Goal: Task Accomplishment & Management: Manage account settings

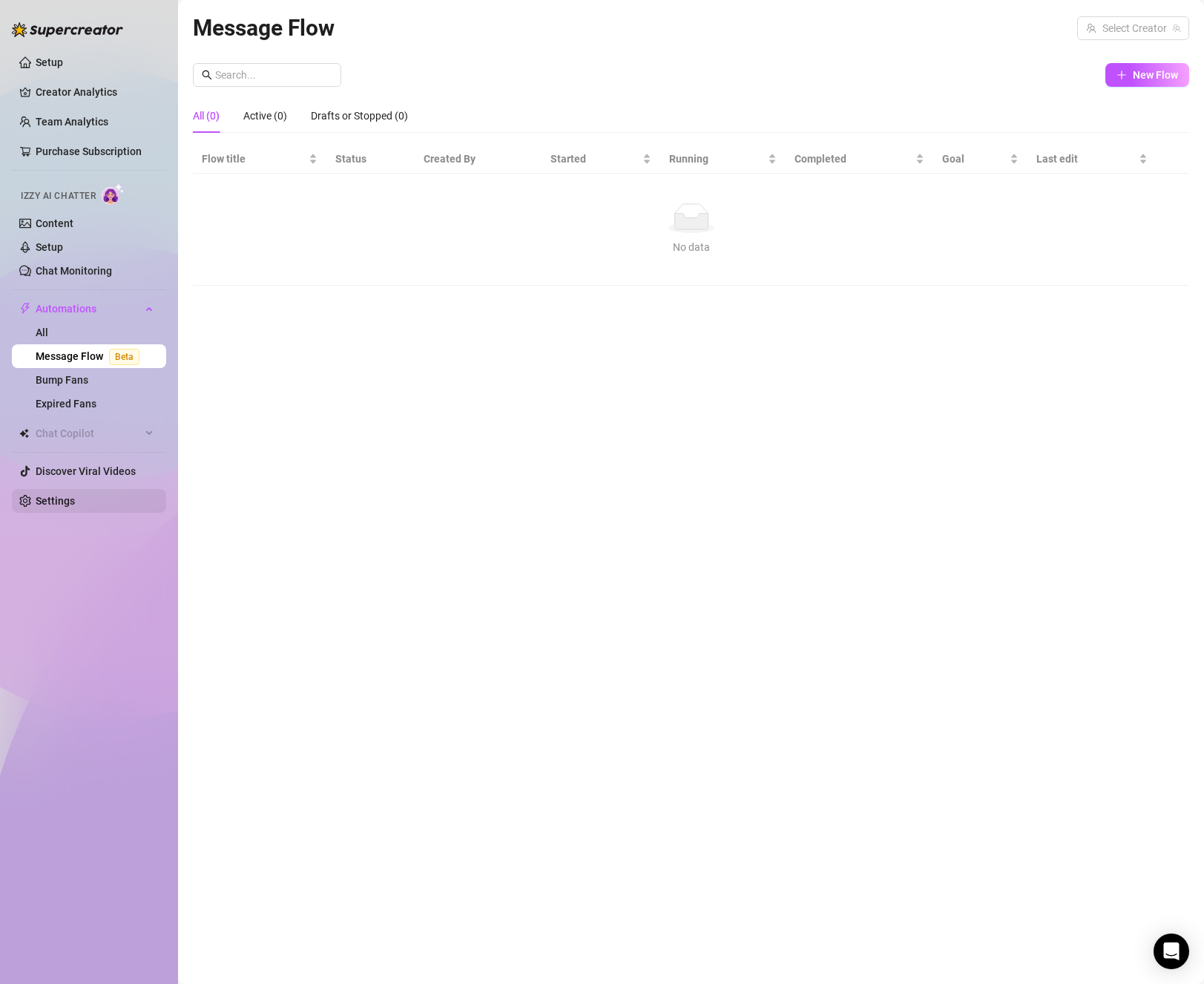
click at [57, 503] on link "Settings" at bounding box center [55, 501] width 39 height 12
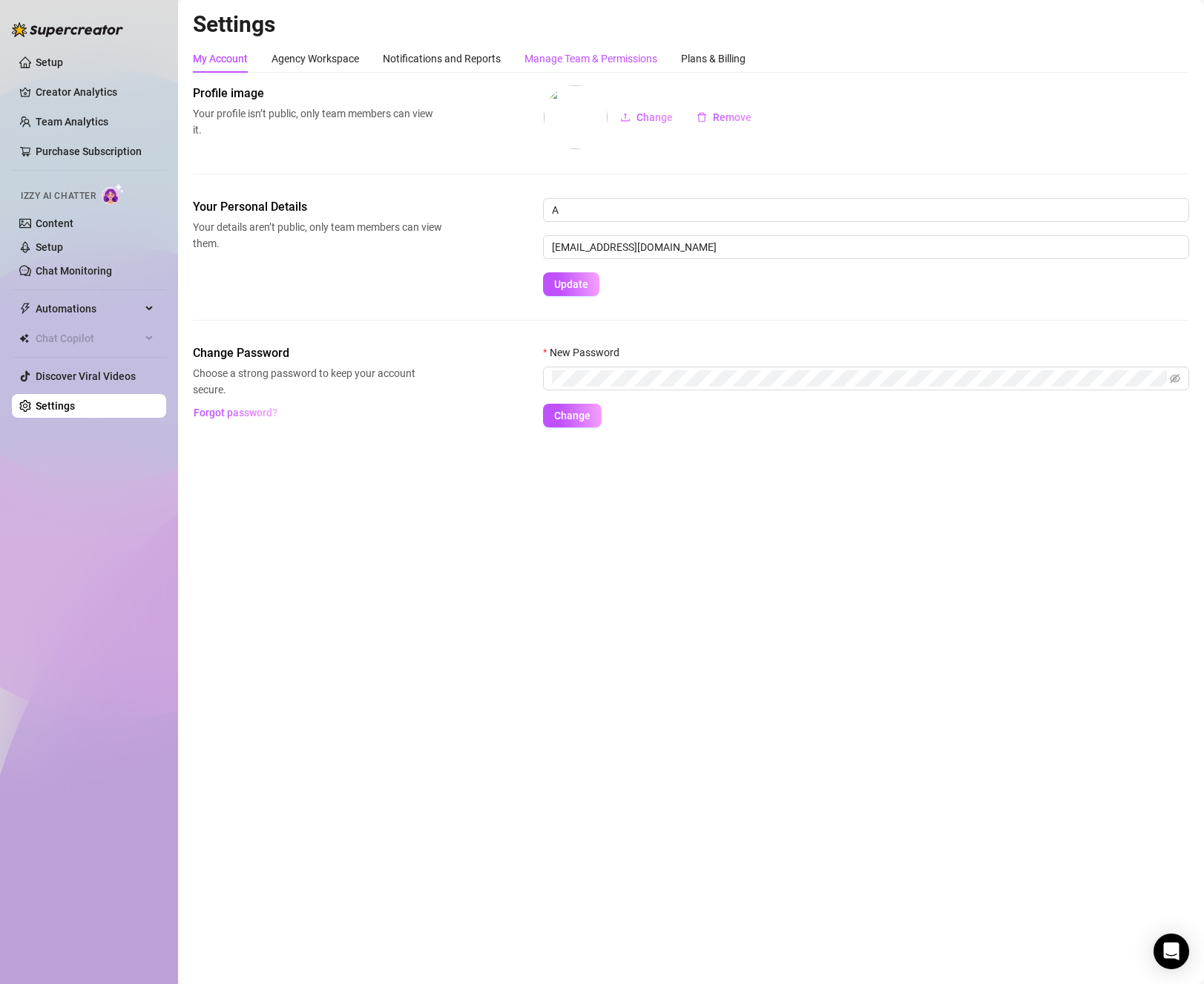
click at [555, 64] on div "Manage Team & Permissions" at bounding box center [590, 58] width 133 height 16
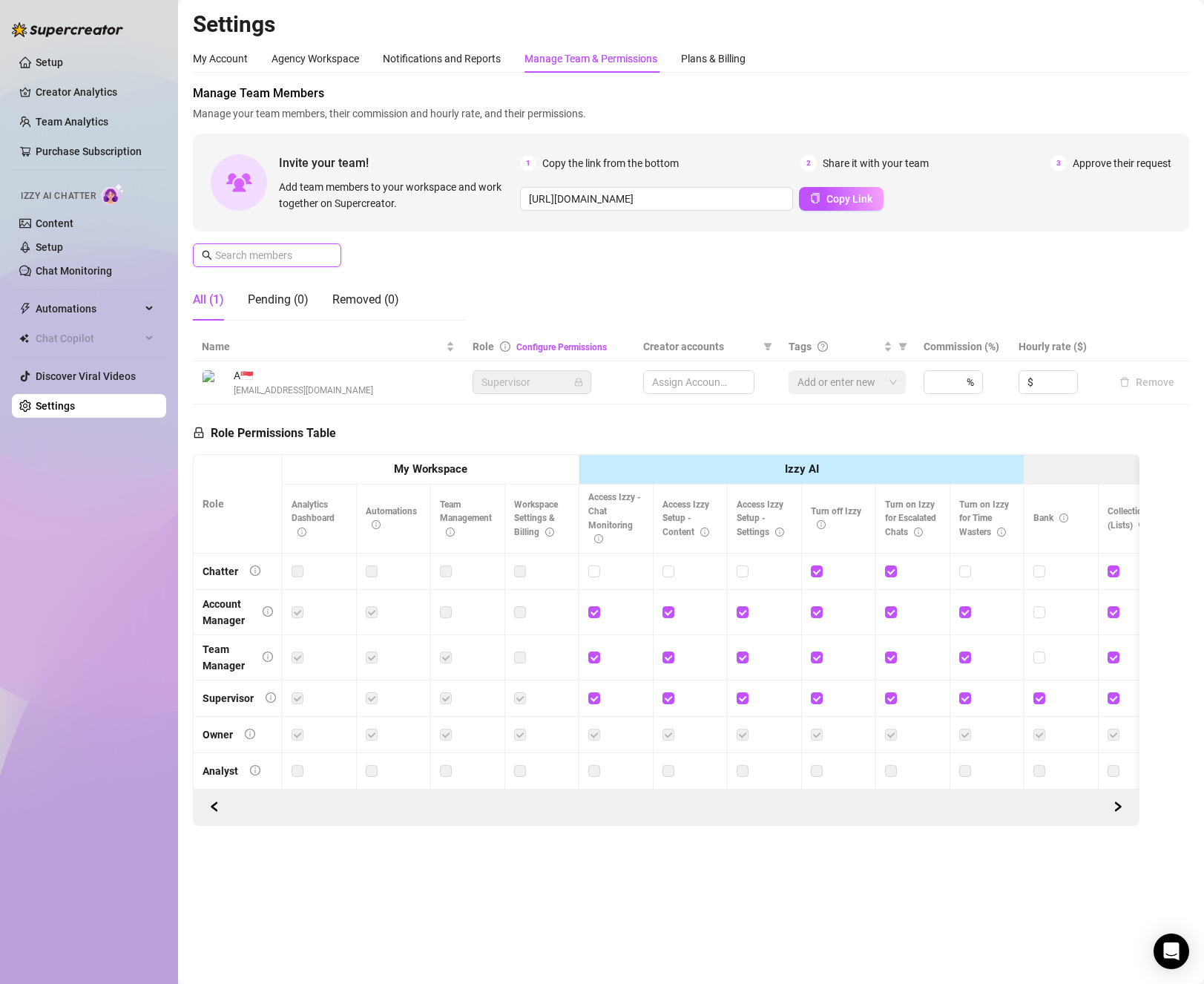
click at [288, 262] on input "text" at bounding box center [268, 255] width 105 height 16
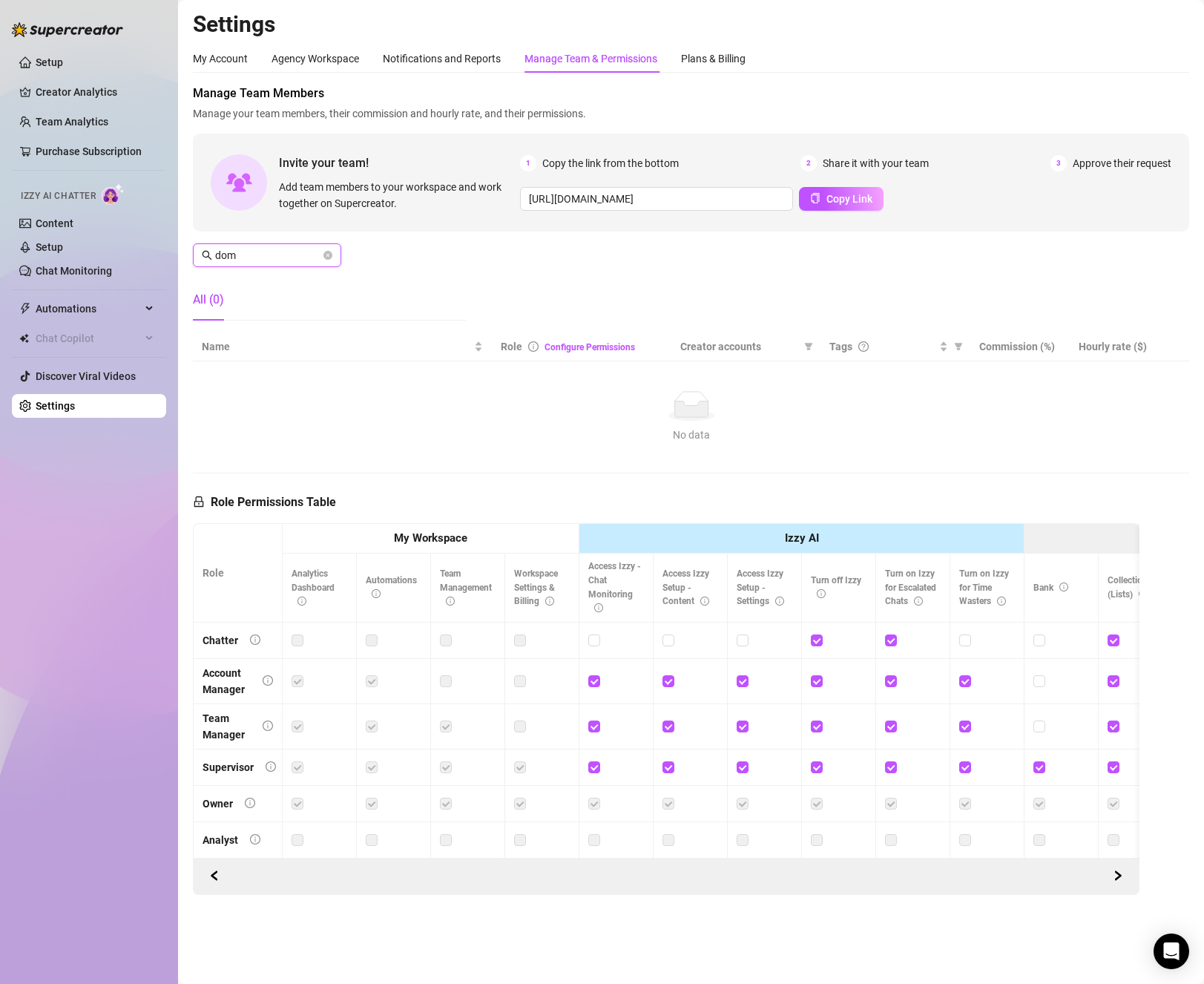
type input "dom"
click at [285, 252] on input "dom" at bounding box center [268, 255] width 105 height 16
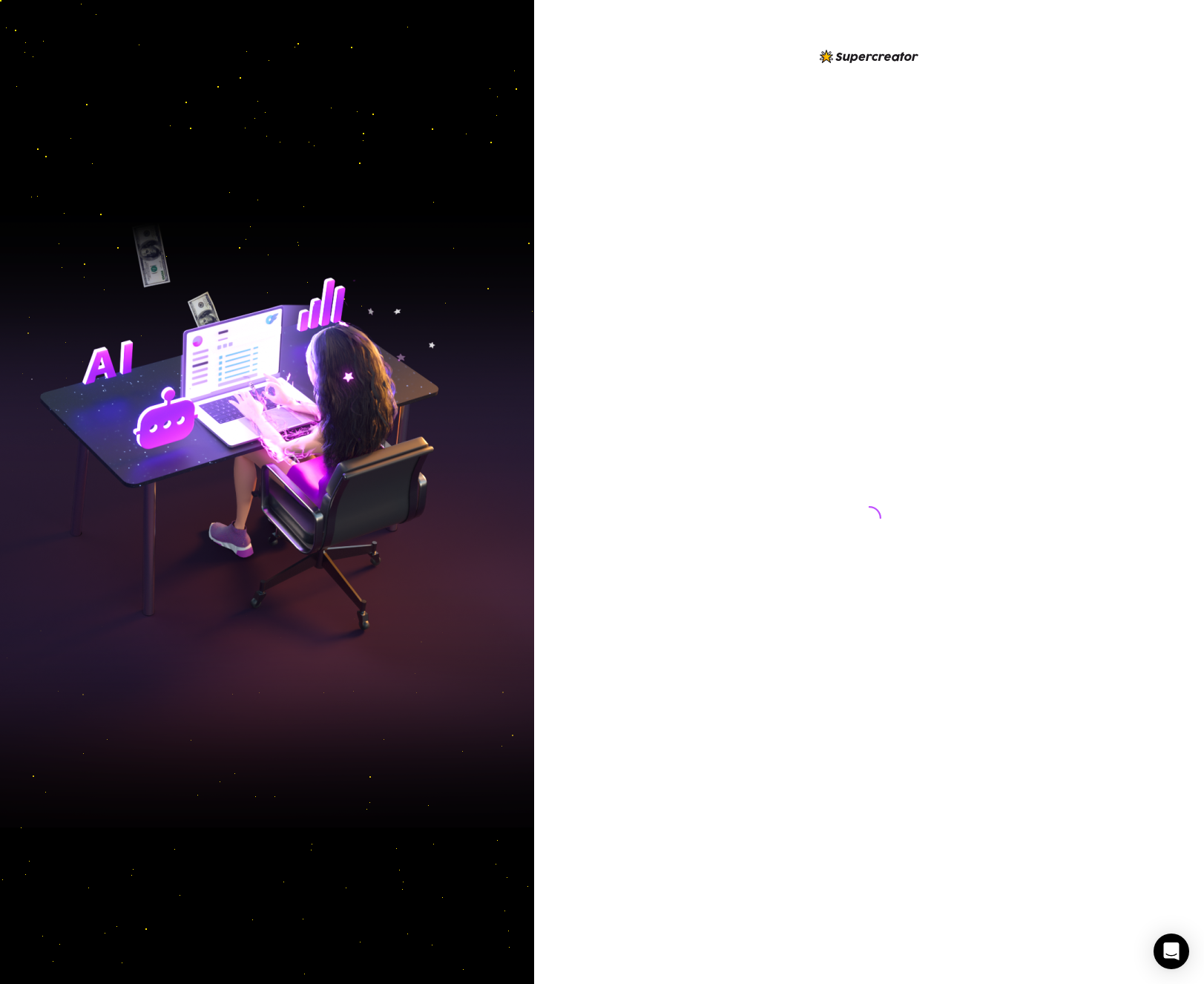
click at [375, 554] on img at bounding box center [267, 492] width 534 height 670
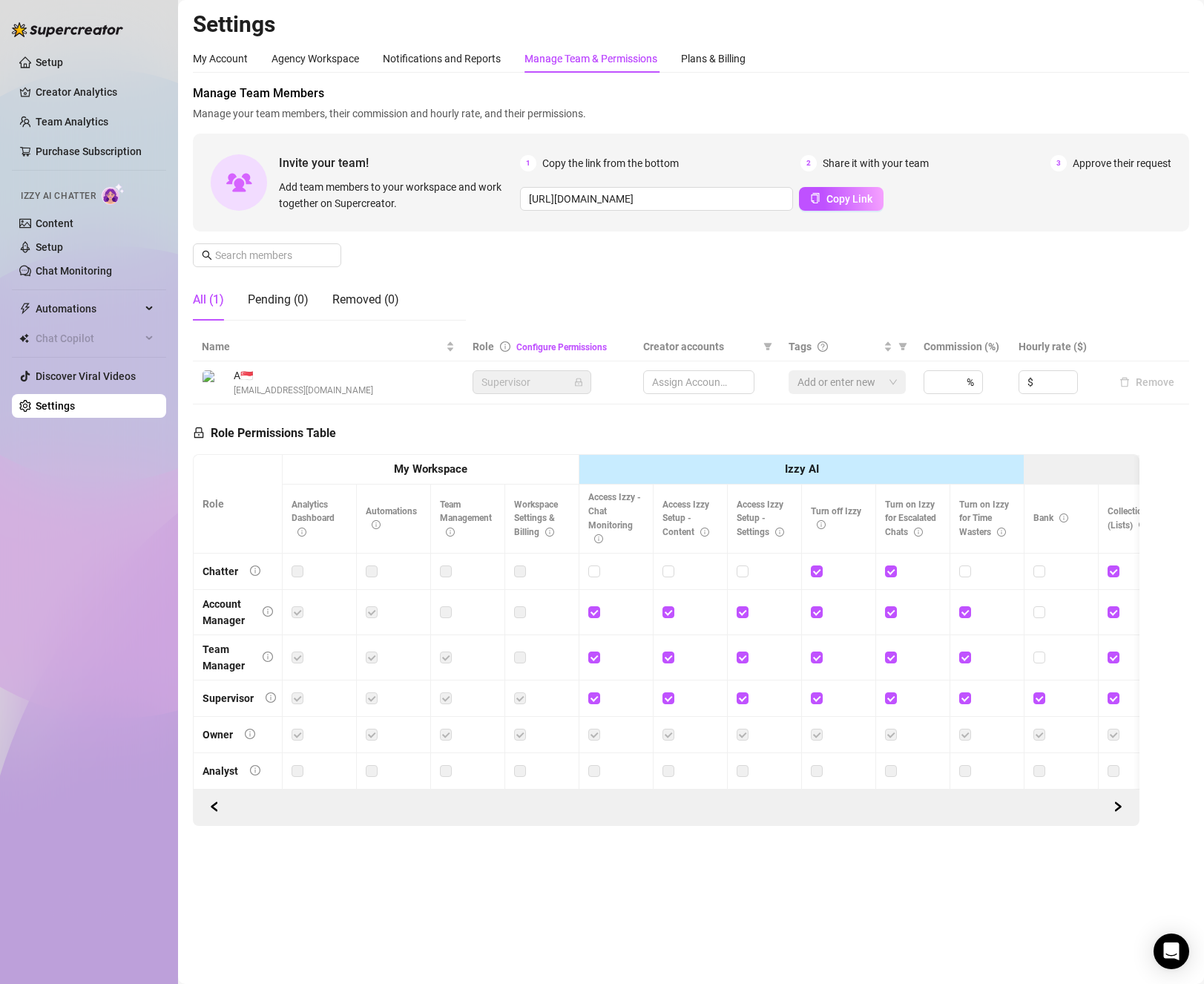
type input "https://console.supercreator.app/invite?code=fibzx3jJrgPbWdJEkEN3sg7x35T2&works…"
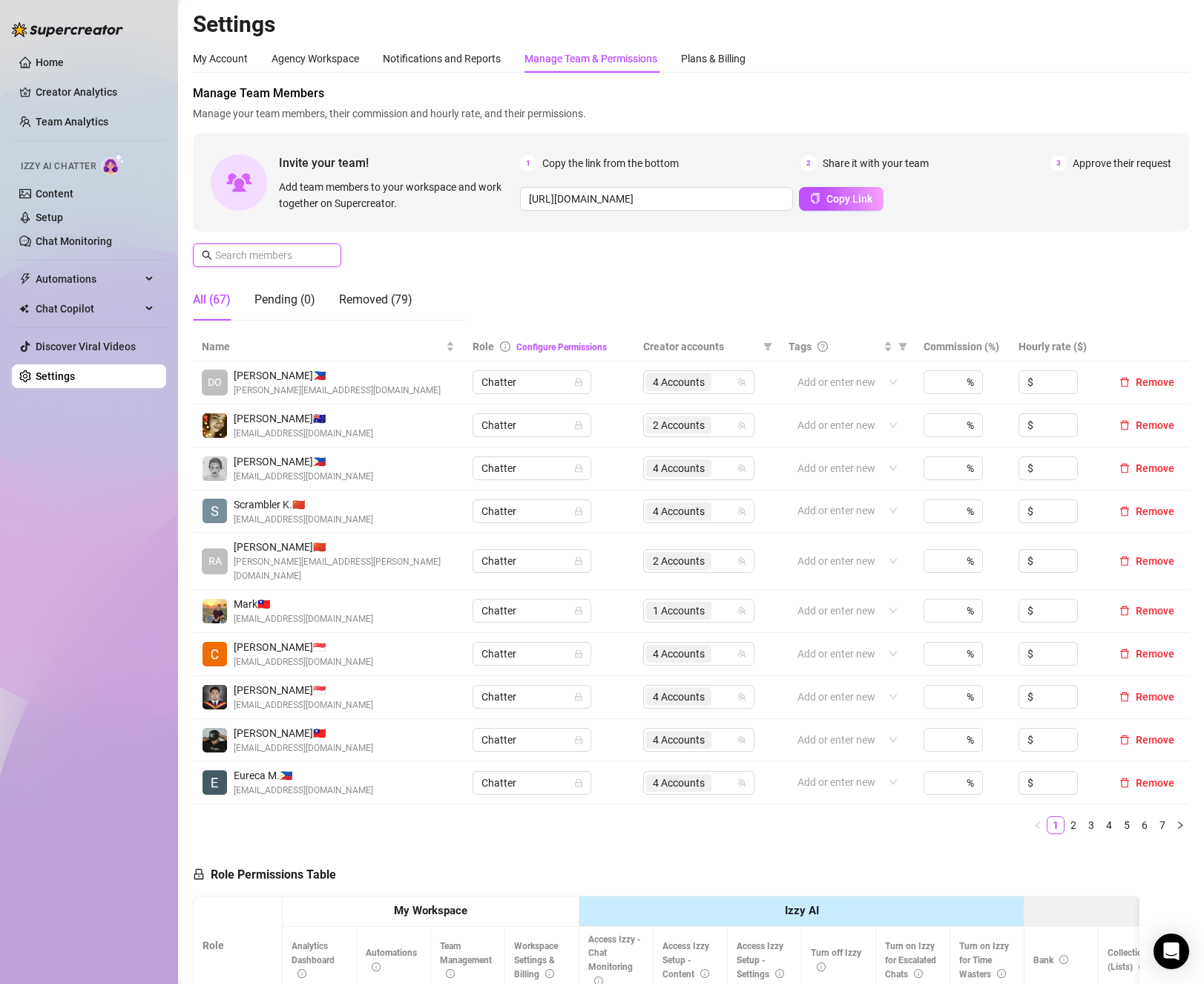
click at [273, 257] on input "text" at bounding box center [268, 255] width 105 height 16
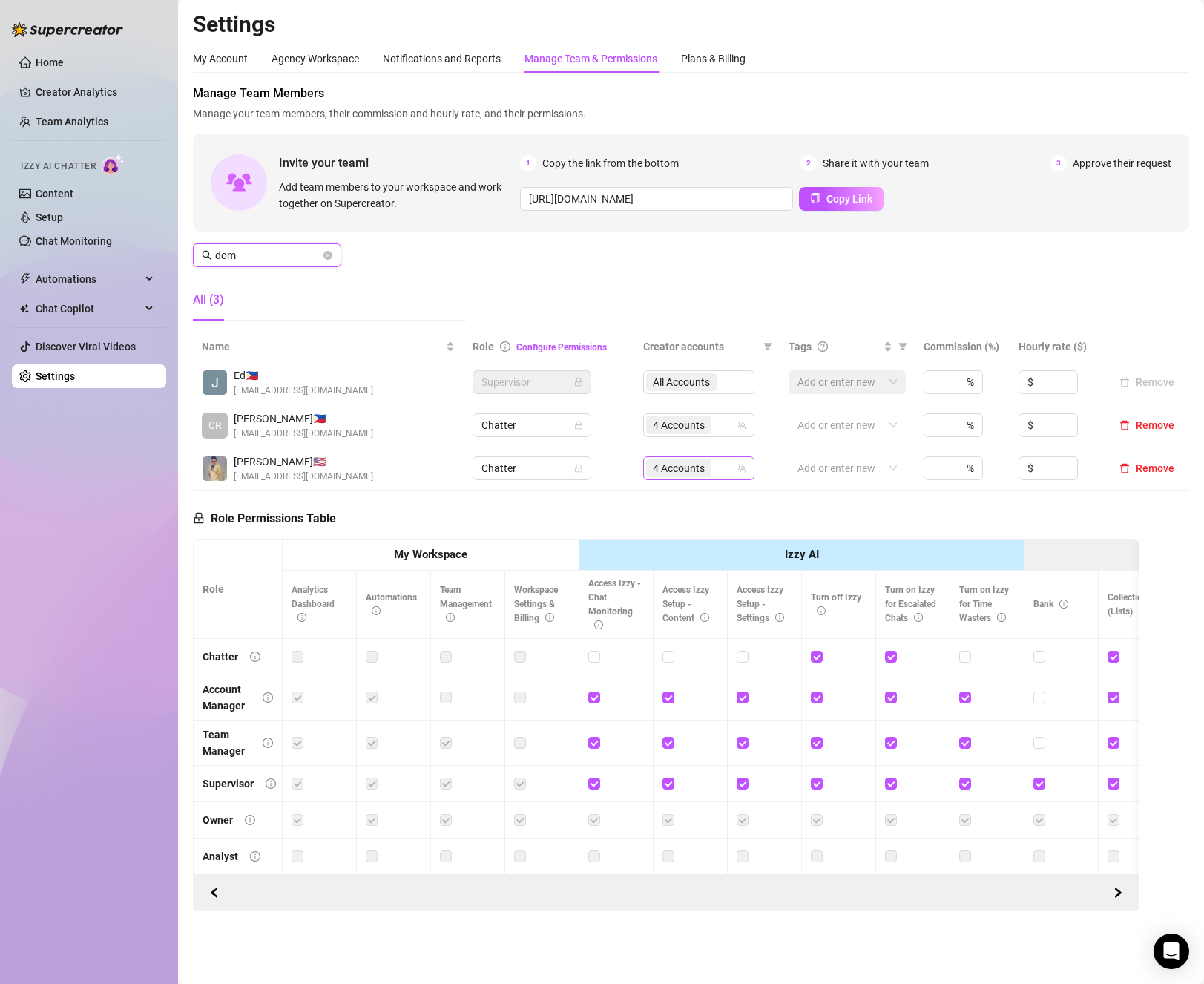
type input "dom"
click at [714, 477] on input "search" at bounding box center [715, 468] width 3 height 18
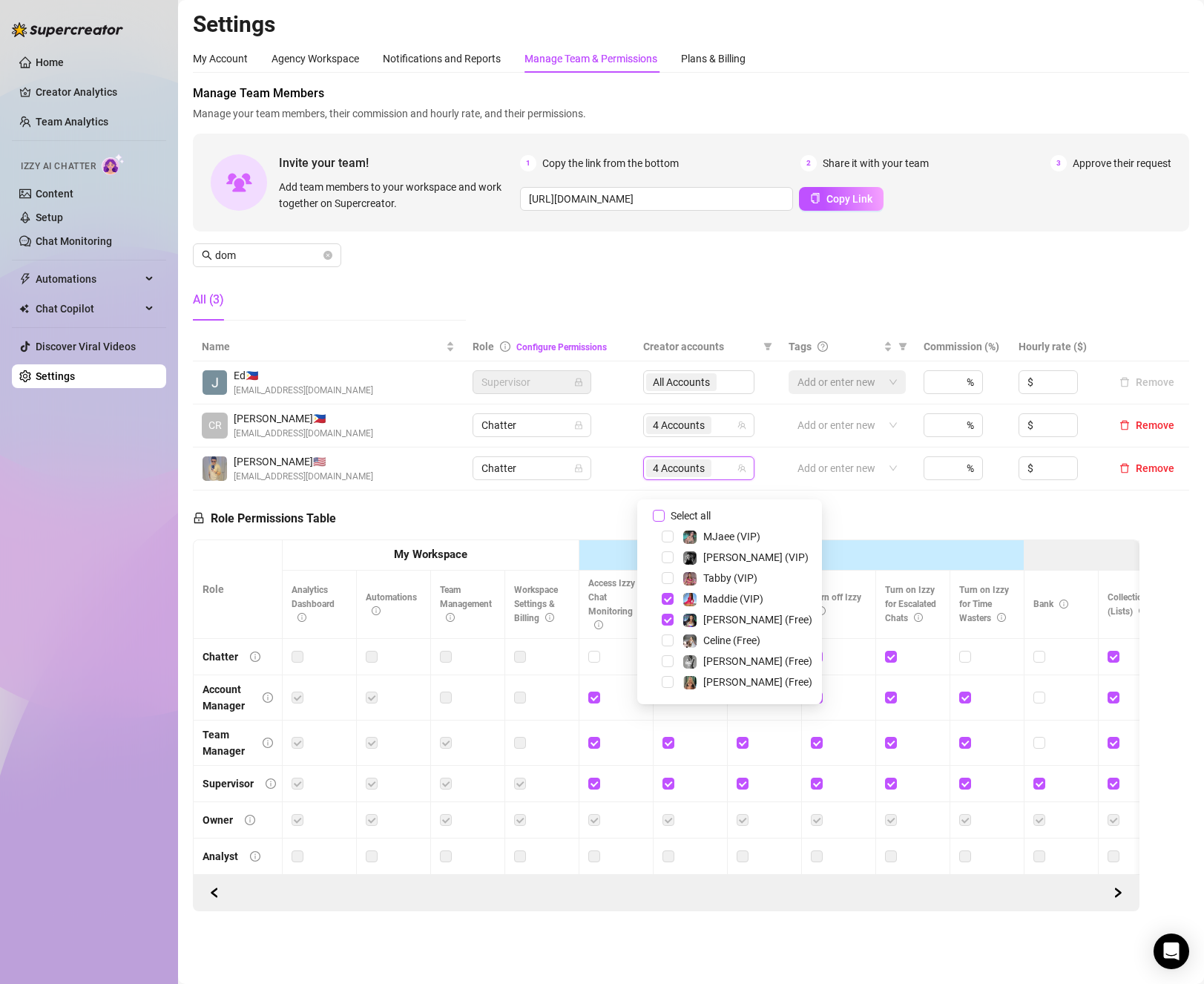
click at [693, 519] on span "Select all" at bounding box center [690, 515] width 52 height 16
click at [665, 519] on input "Select all" at bounding box center [659, 515] width 12 height 12
click at [693, 519] on span "Select all" at bounding box center [690, 515] width 52 height 16
click at [665, 519] on input "Select all" at bounding box center [659, 515] width 12 height 12
checkbox input "false"
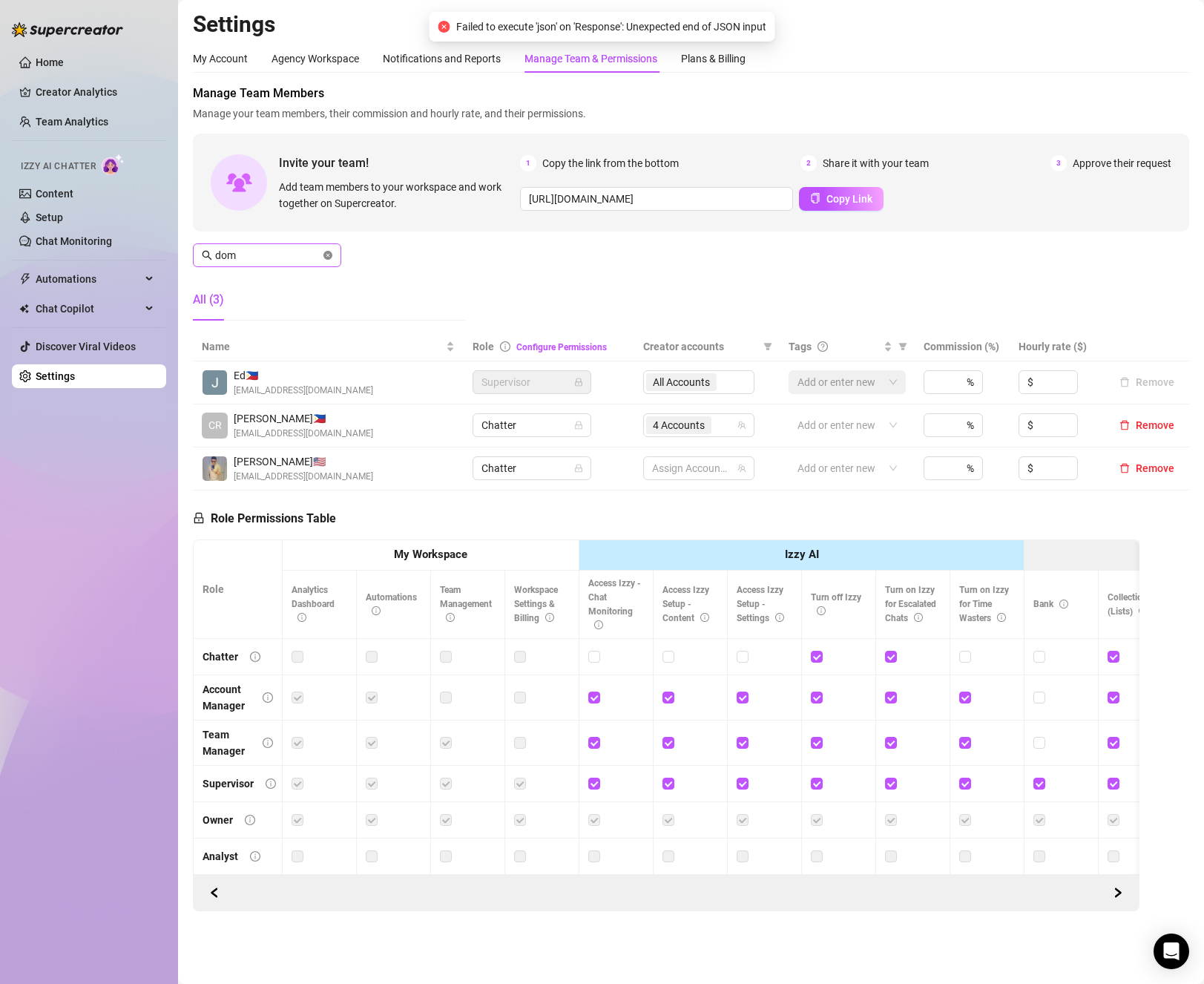
click at [330, 255] on icon "close-circle" at bounding box center [327, 255] width 8 height 8
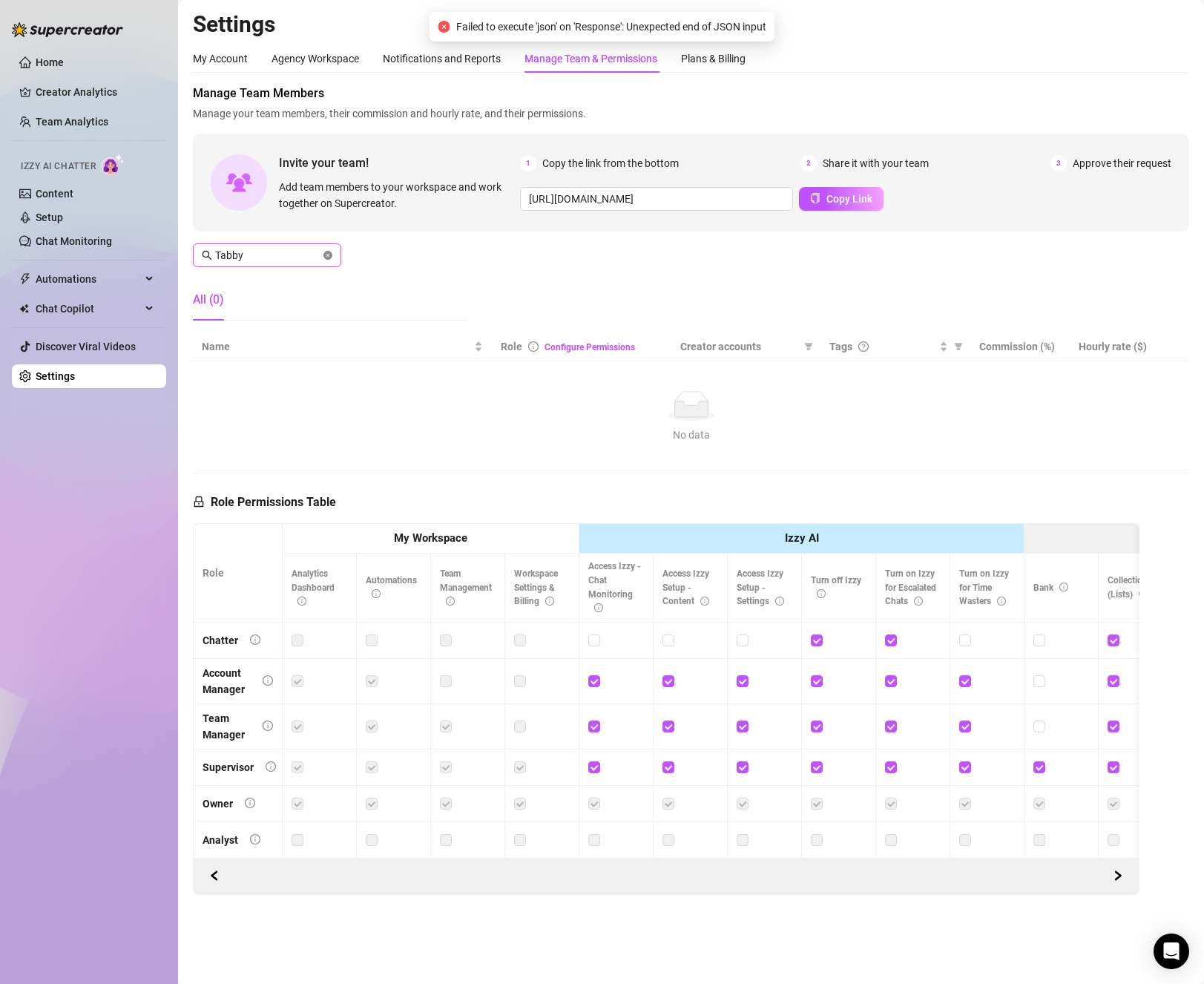
type input "Tabby"
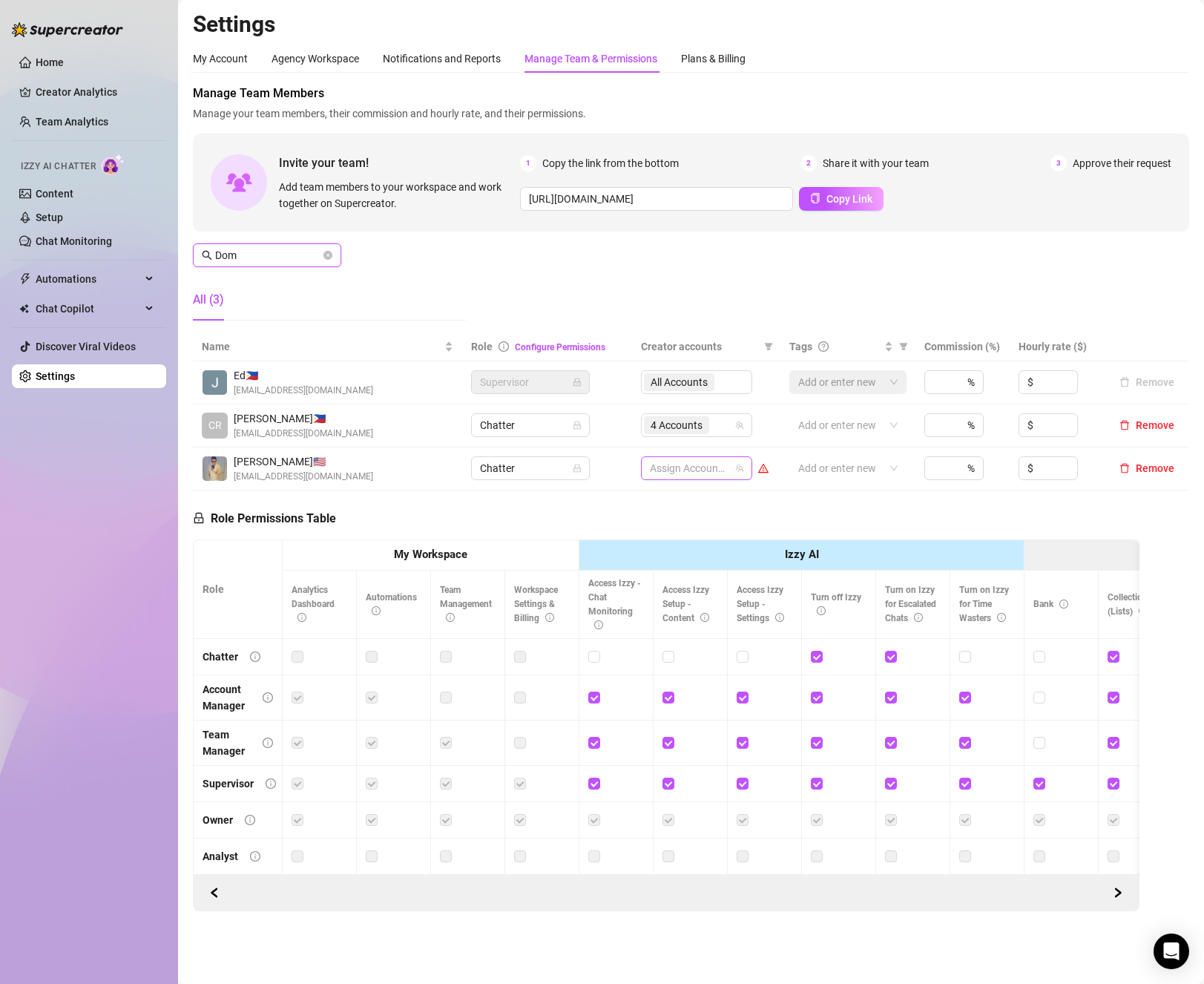
click at [708, 478] on div at bounding box center [689, 468] width 90 height 21
type input "Dom"
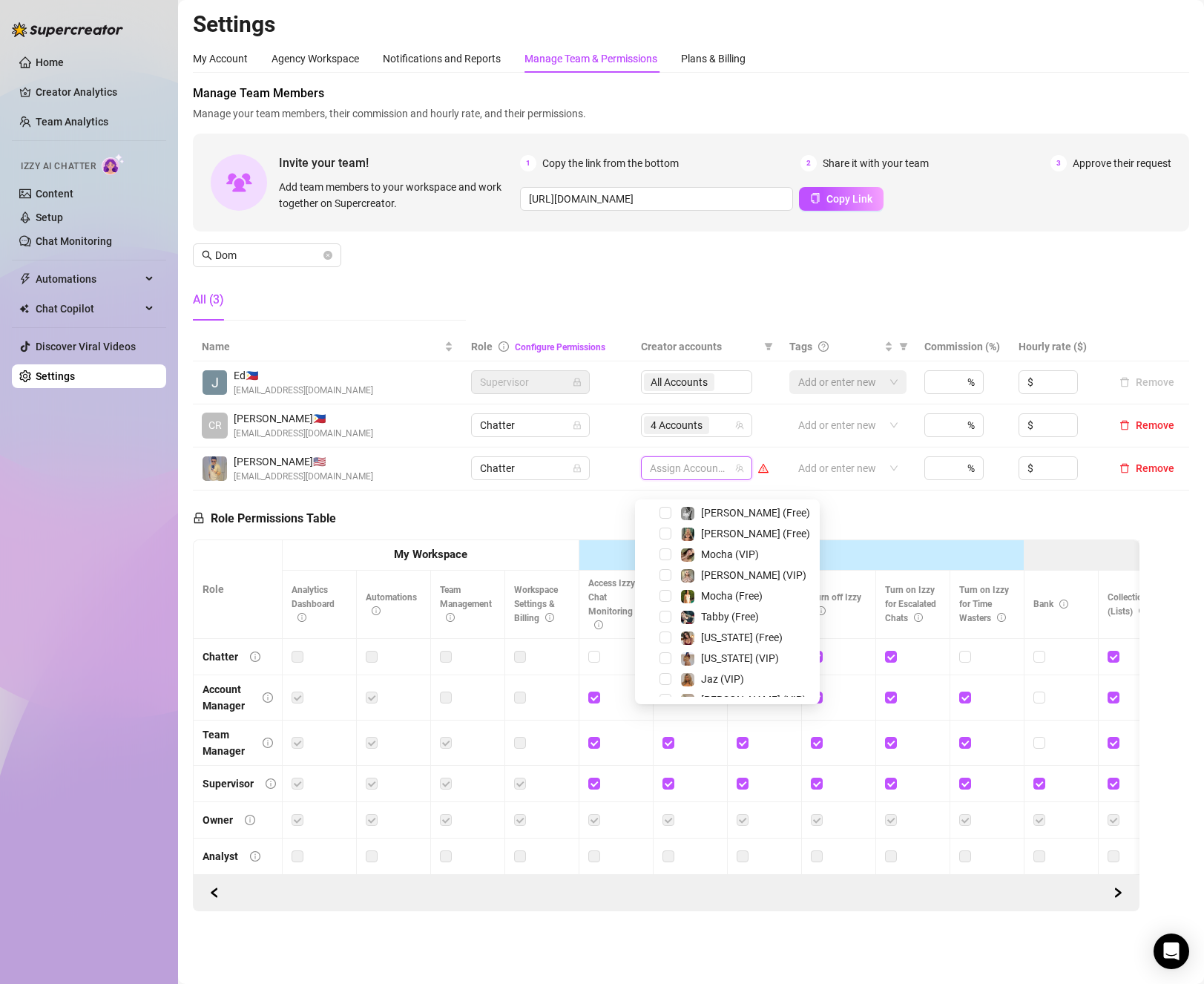
scroll to position [74, 0]
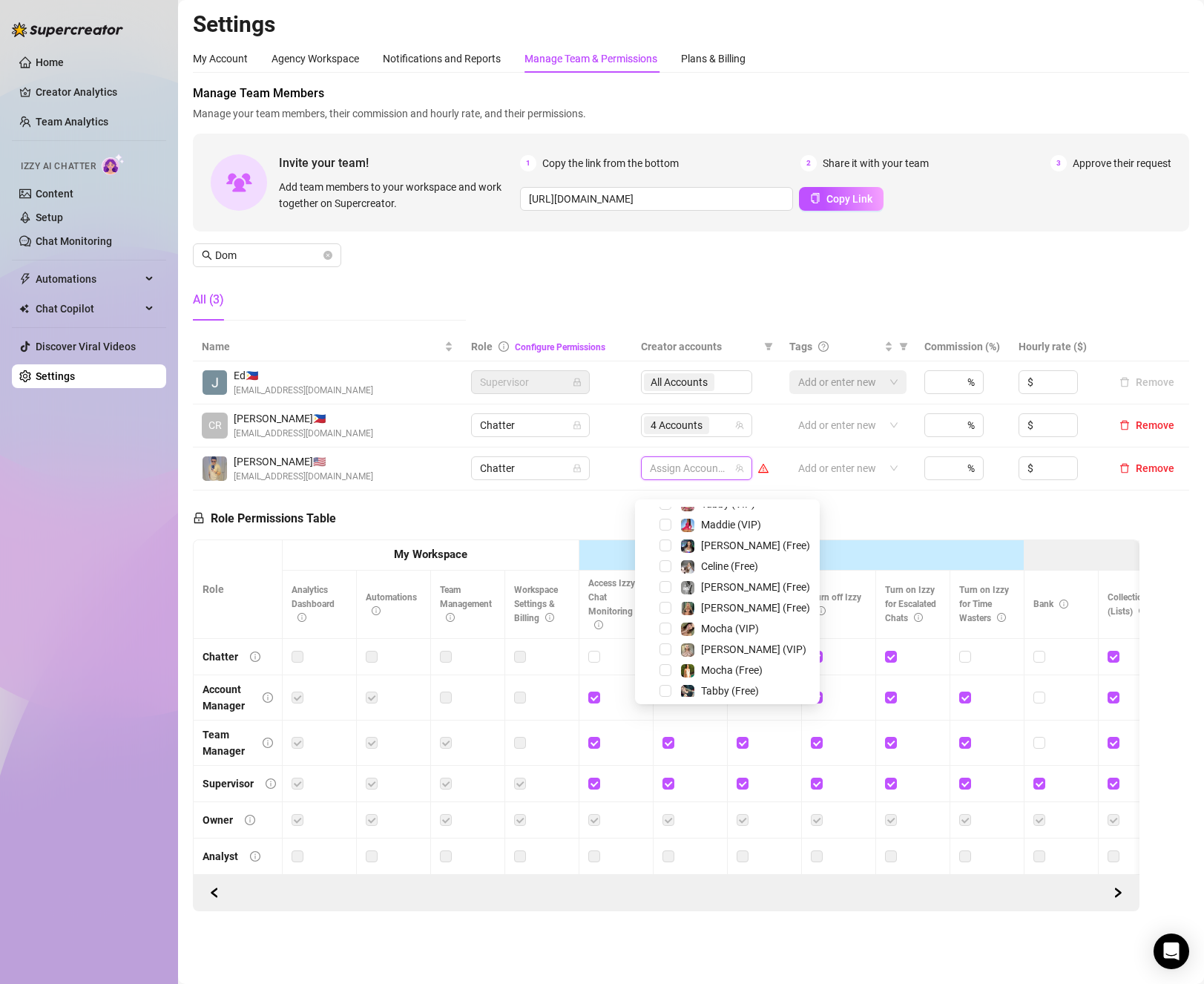
click at [672, 587] on div "Kennedy (Free)" at bounding box center [727, 586] width 178 height 18
click at [662, 587] on span "Select tree node" at bounding box center [665, 586] width 12 height 12
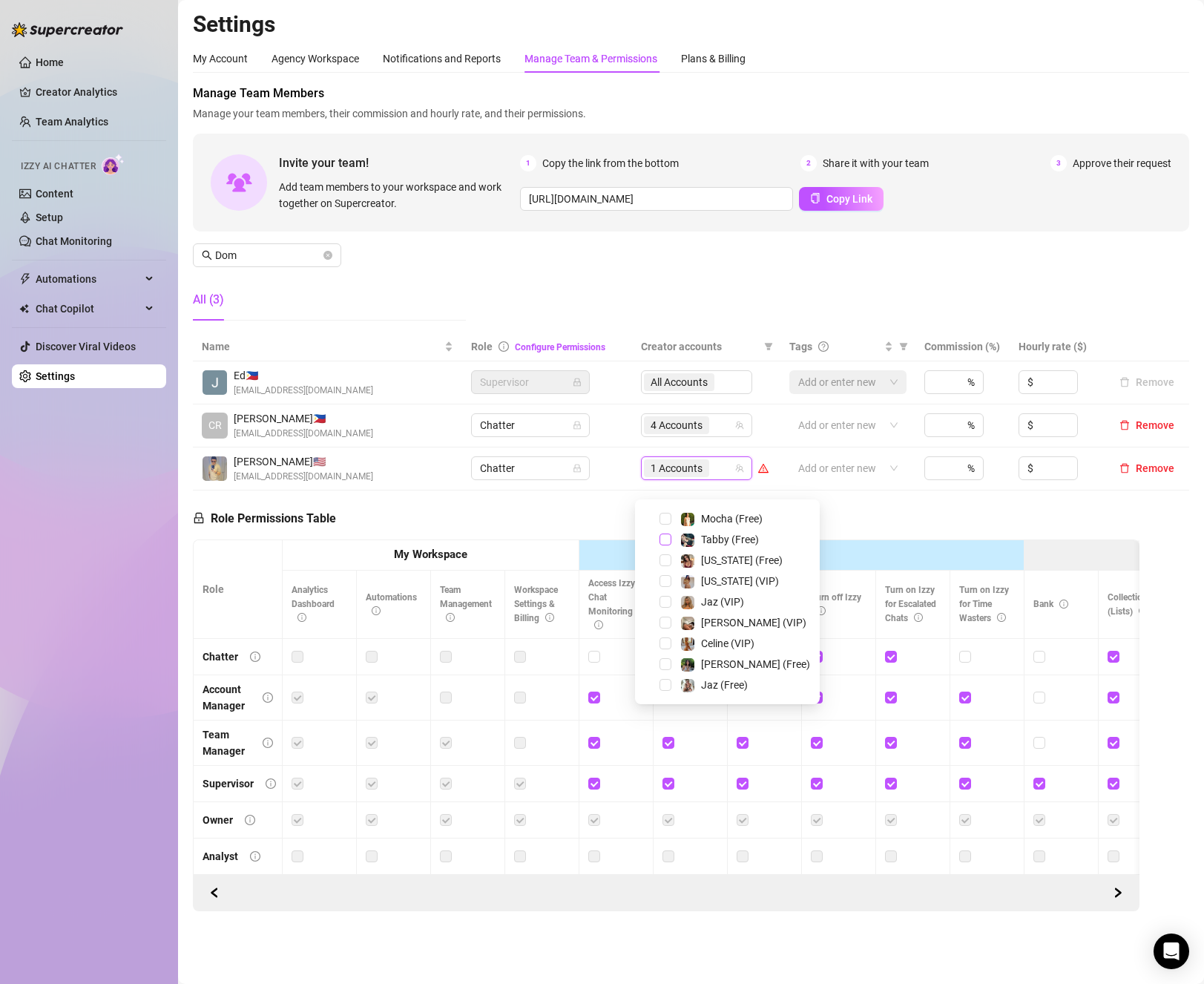
click at [660, 541] on span "Select tree node" at bounding box center [665, 539] width 12 height 12
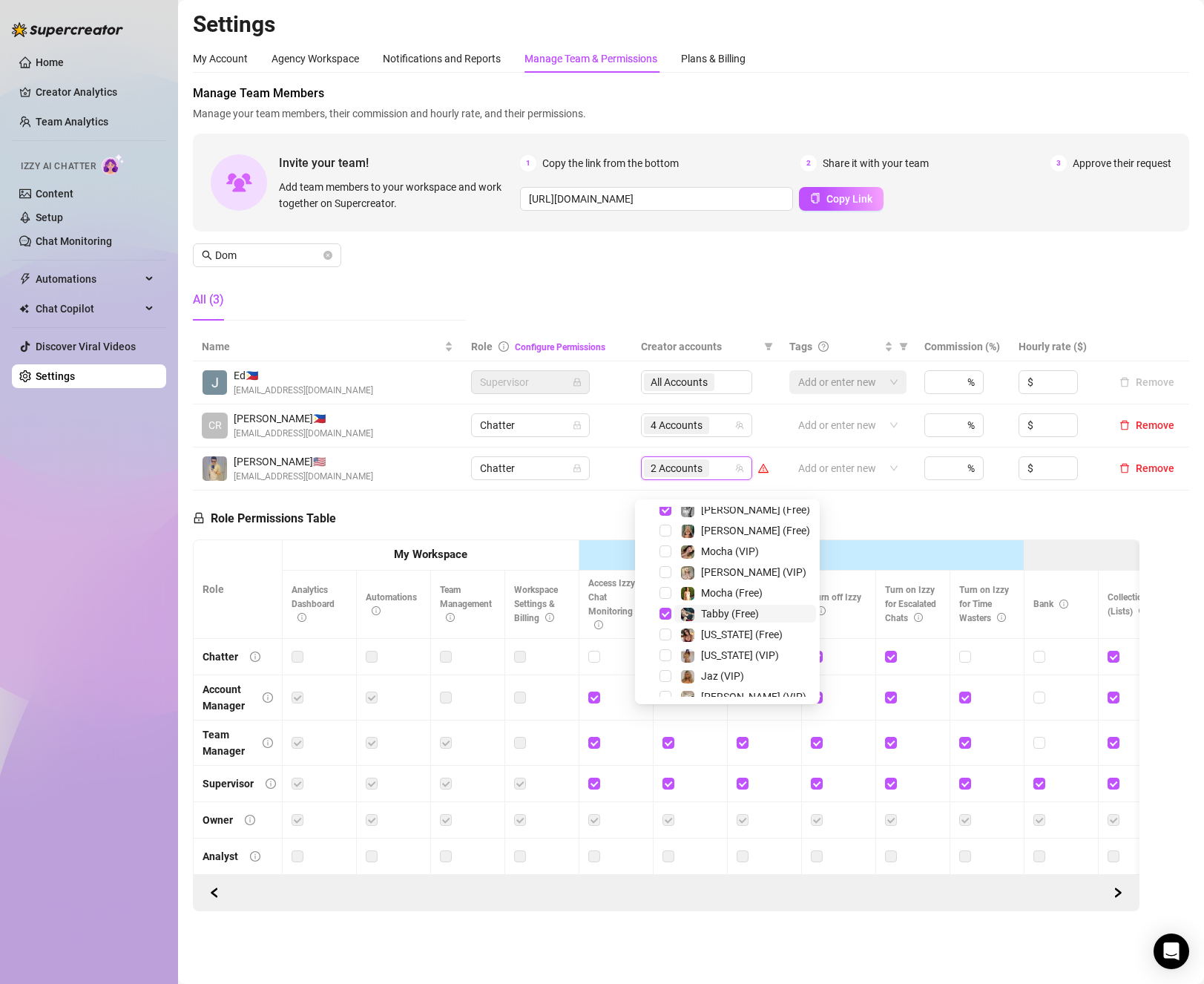
scroll to position [3, 0]
click at [664, 583] on div "Tabby (VIP)" at bounding box center [727, 574] width 178 height 18
click at [665, 573] on span "Select tree node" at bounding box center [665, 575] width 12 height 12
click at [663, 550] on span "Select tree node" at bounding box center [665, 554] width 12 height 12
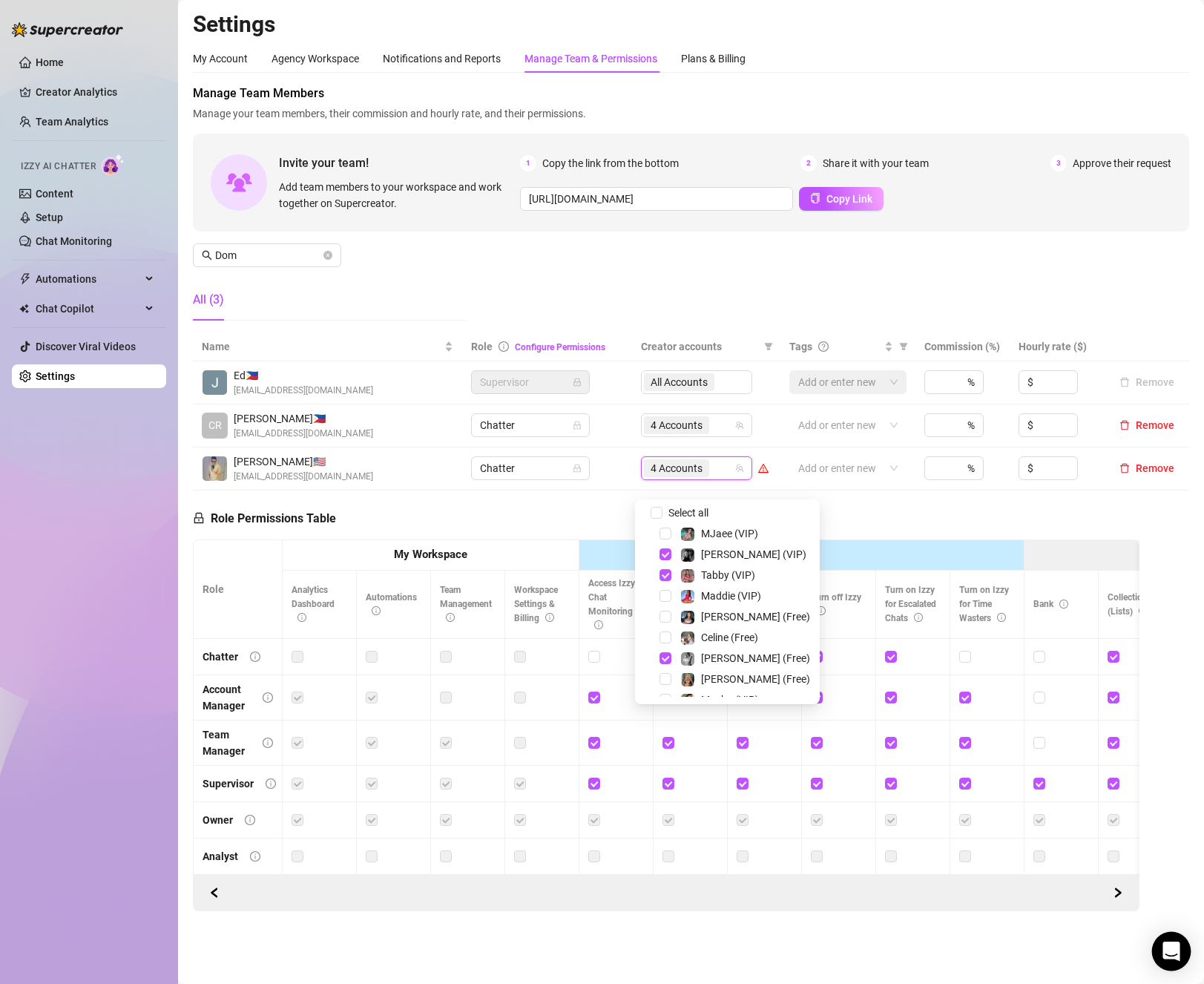
click at [912, 558] on th "Izzy AI" at bounding box center [803, 555] width 446 height 30
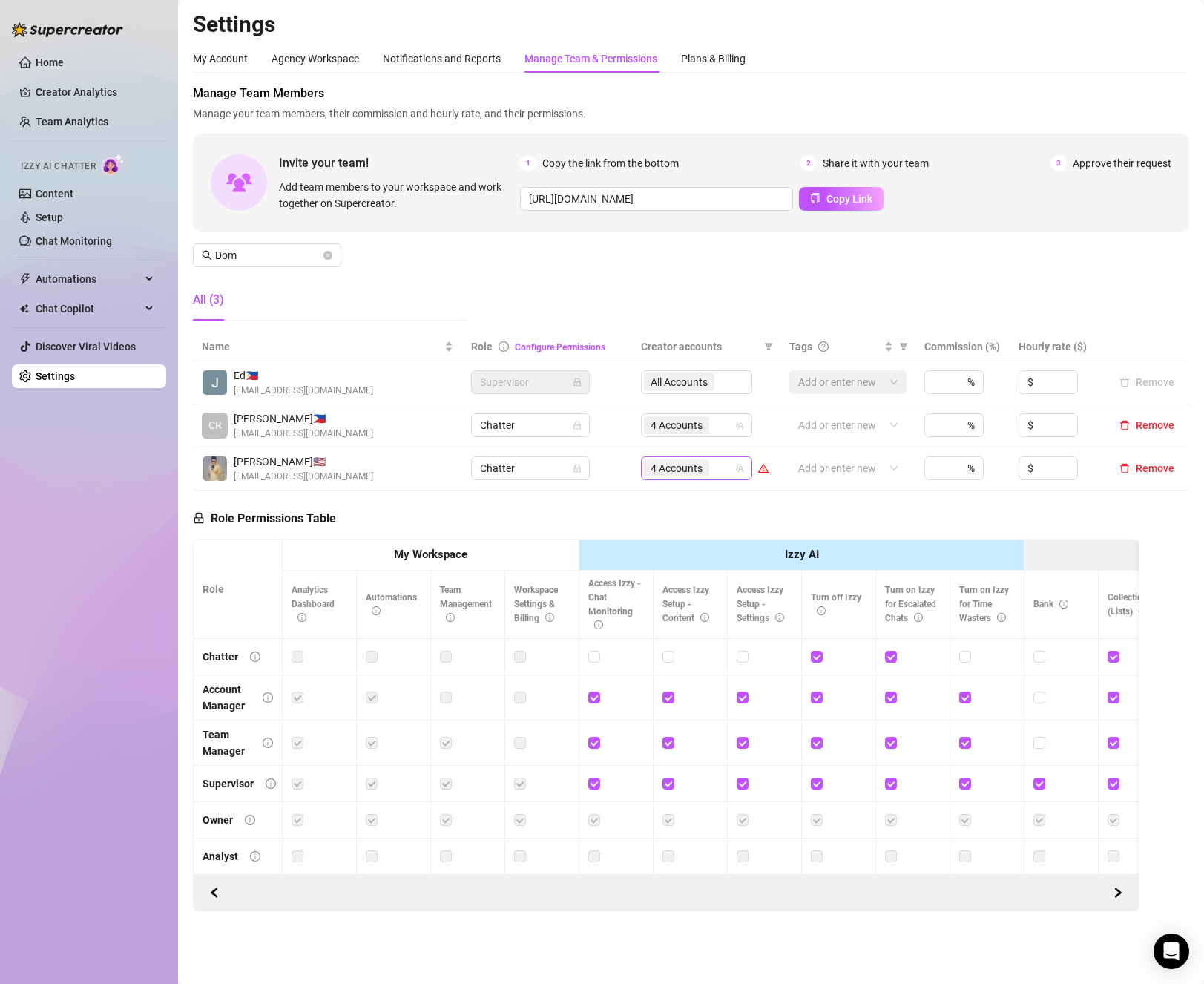
click at [711, 478] on div "4 Accounts" at bounding box center [689, 468] width 90 height 21
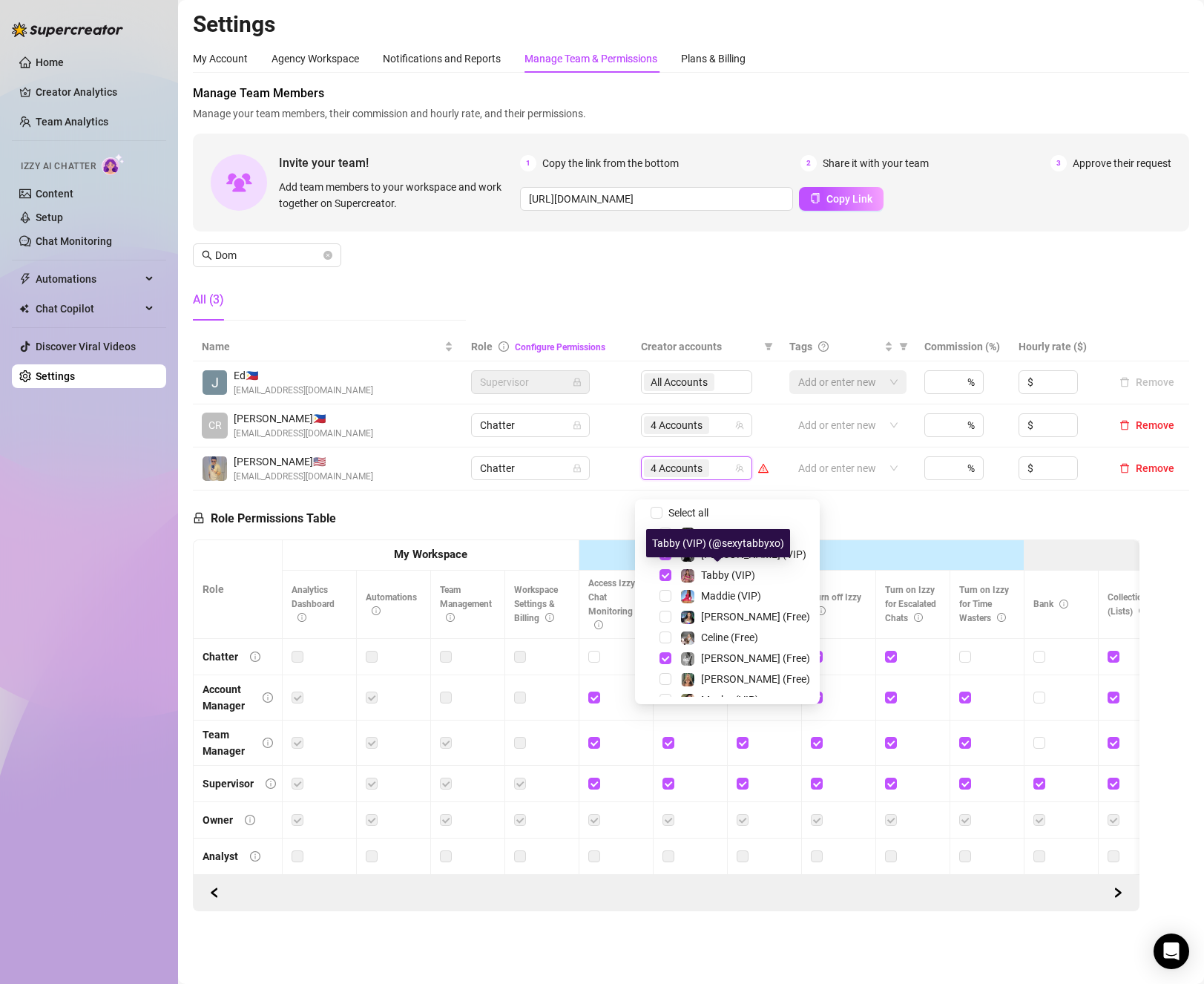
scroll to position [151, 0]
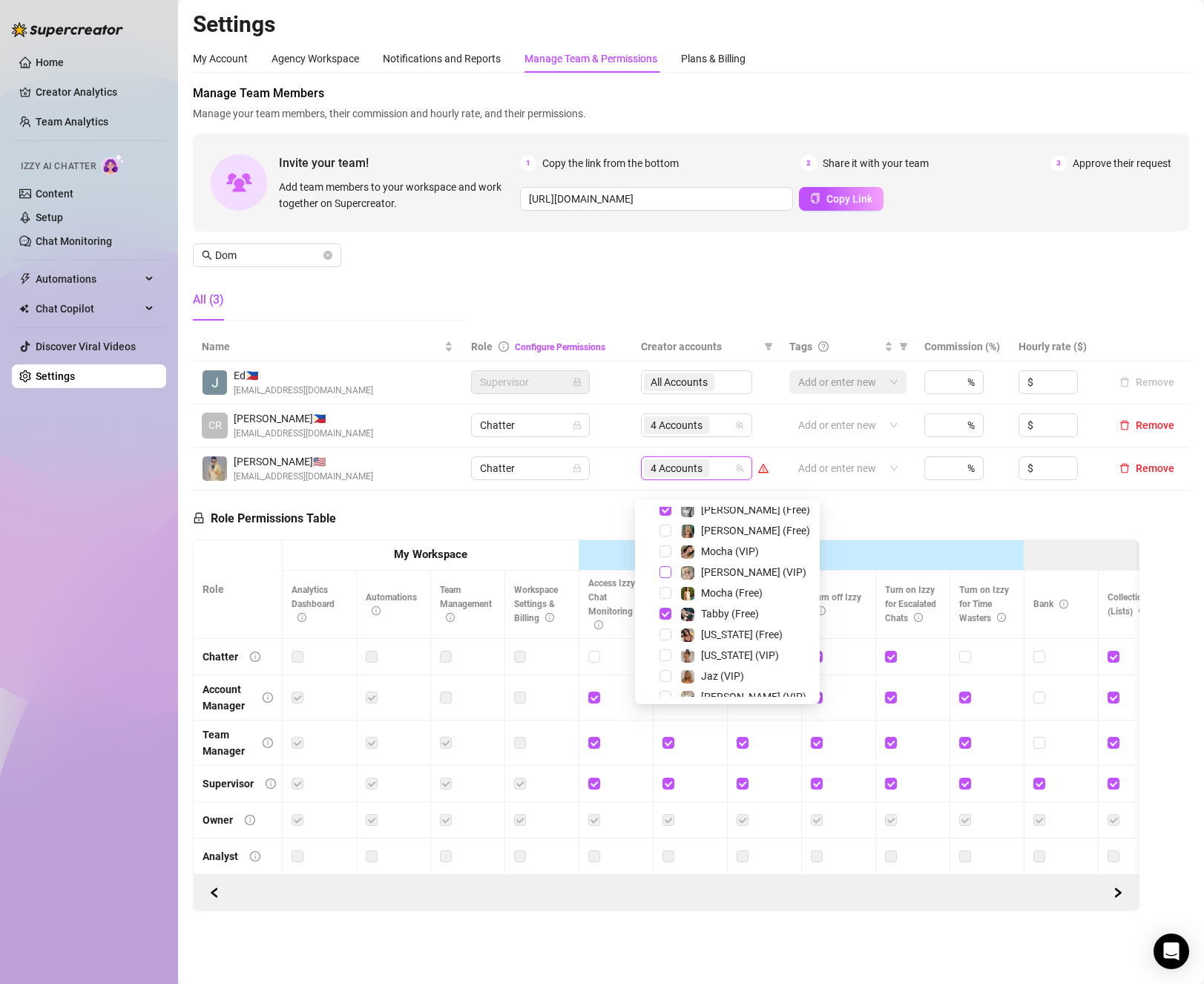
click at [665, 570] on span "Select tree node" at bounding box center [665, 571] width 12 height 12
click at [670, 532] on span "Select tree node" at bounding box center [665, 530] width 12 height 12
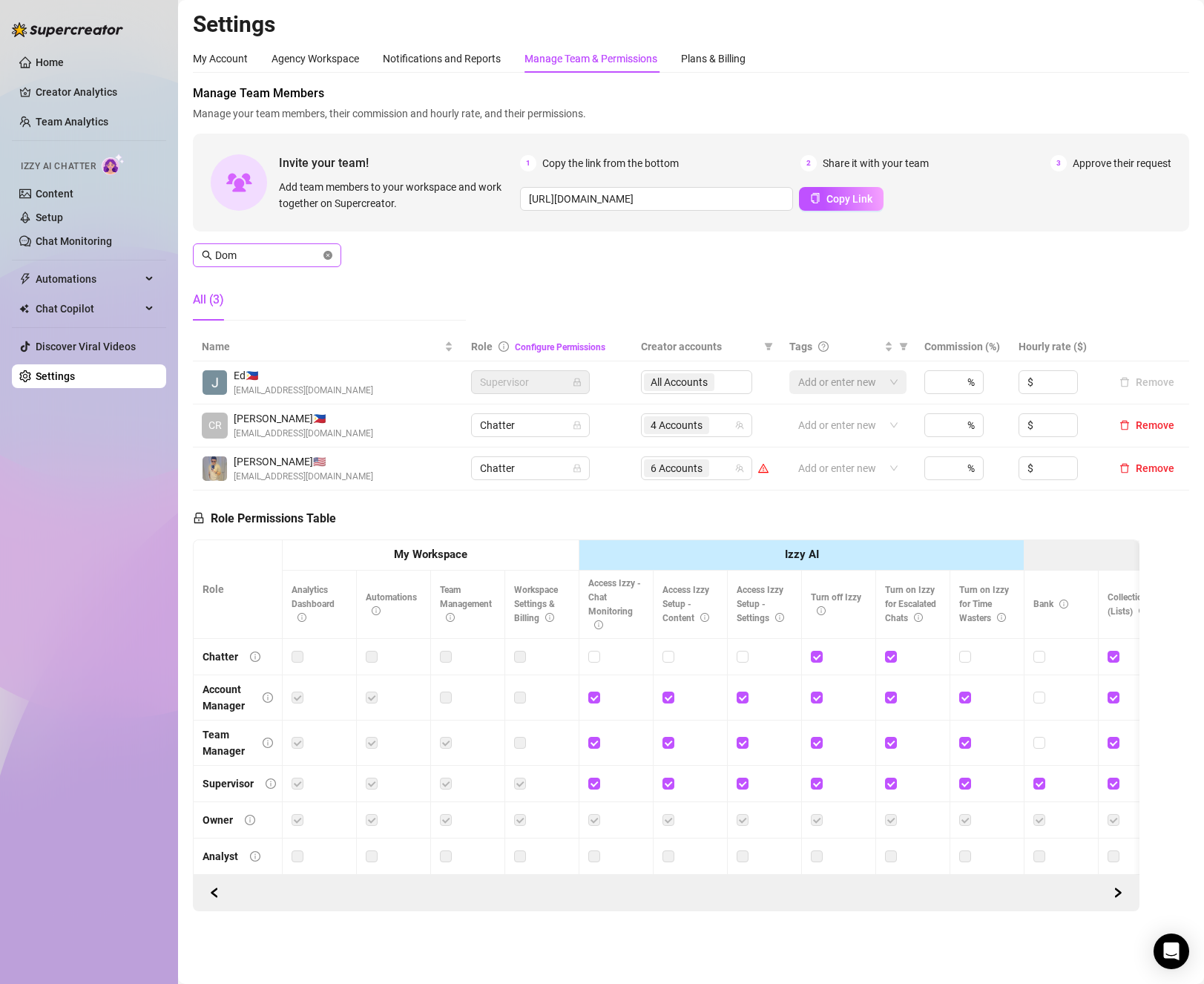
click at [330, 255] on icon "close-circle" at bounding box center [327, 255] width 8 height 8
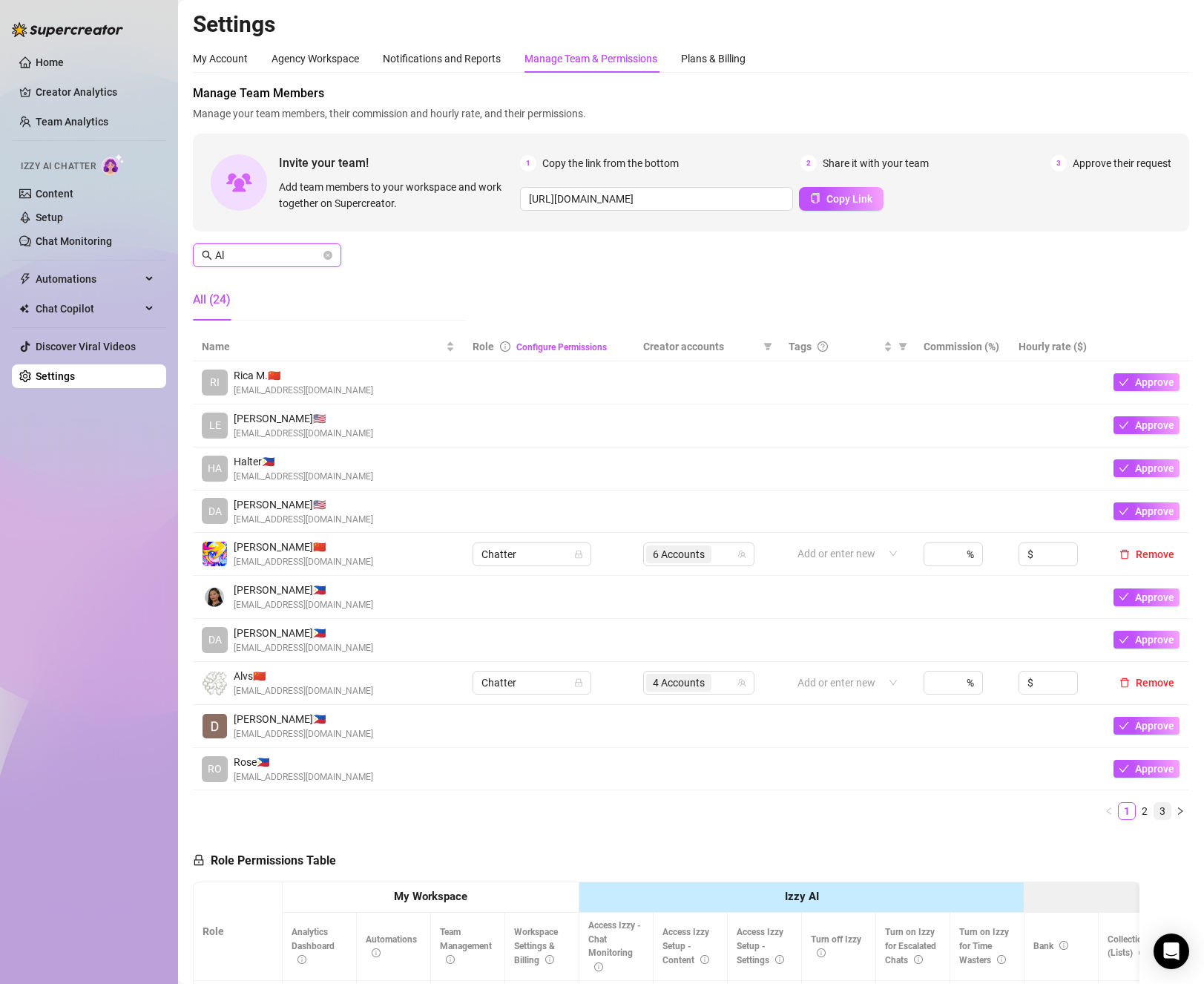
type input "Al"
click at [1157, 820] on link "3" at bounding box center [1162, 810] width 16 height 16
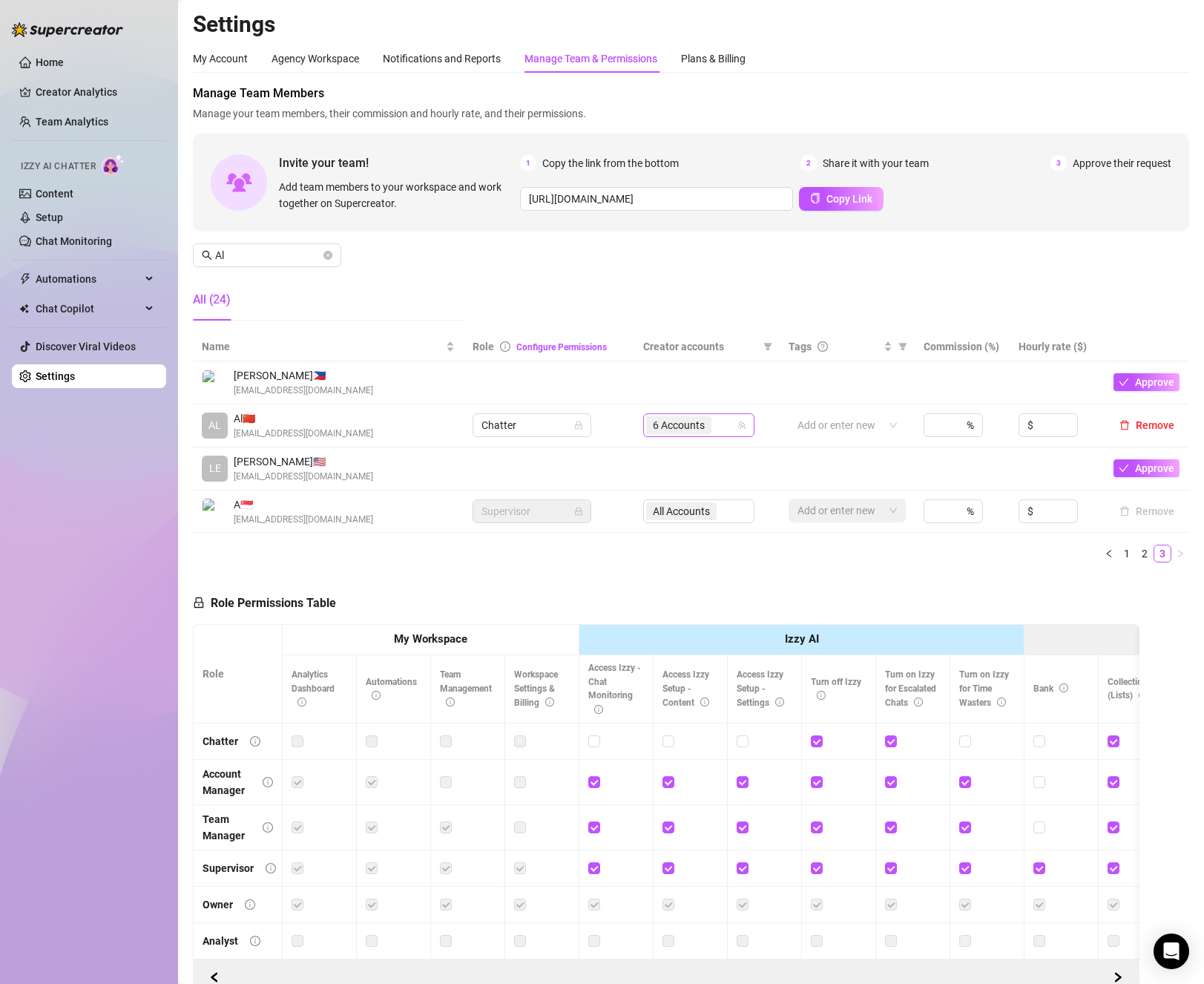
click at [715, 435] on div "6 Accounts" at bounding box center [692, 425] width 90 height 21
drag, startPoint x: 723, startPoint y: 548, endPoint x: 720, endPoint y: 540, distance: 8.5
click at [723, 534] on td "All Accounts" at bounding box center [707, 512] width 146 height 43
click at [732, 436] on div "6 Accounts" at bounding box center [699, 425] width 111 height 23
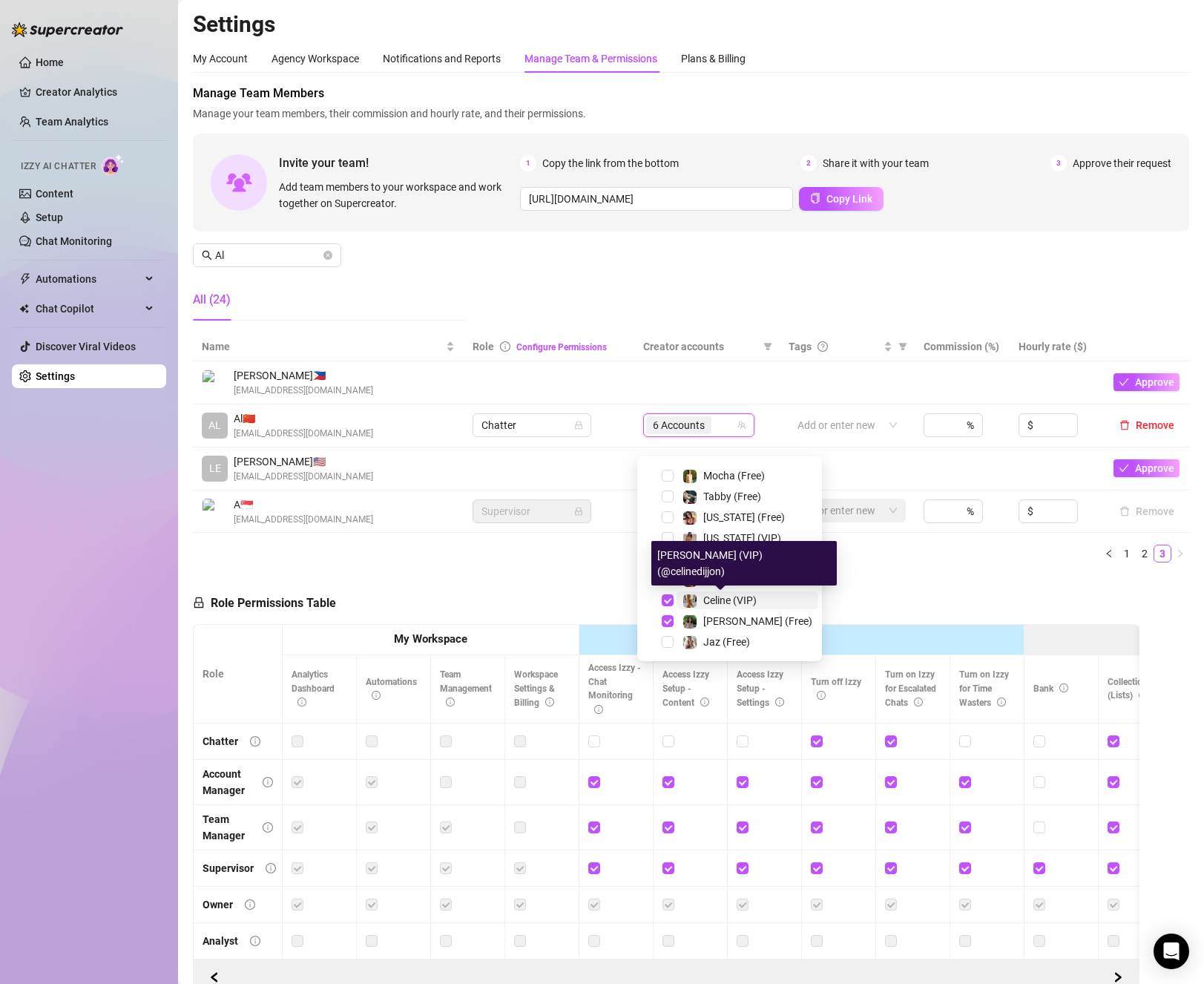
scroll to position [77, 0]
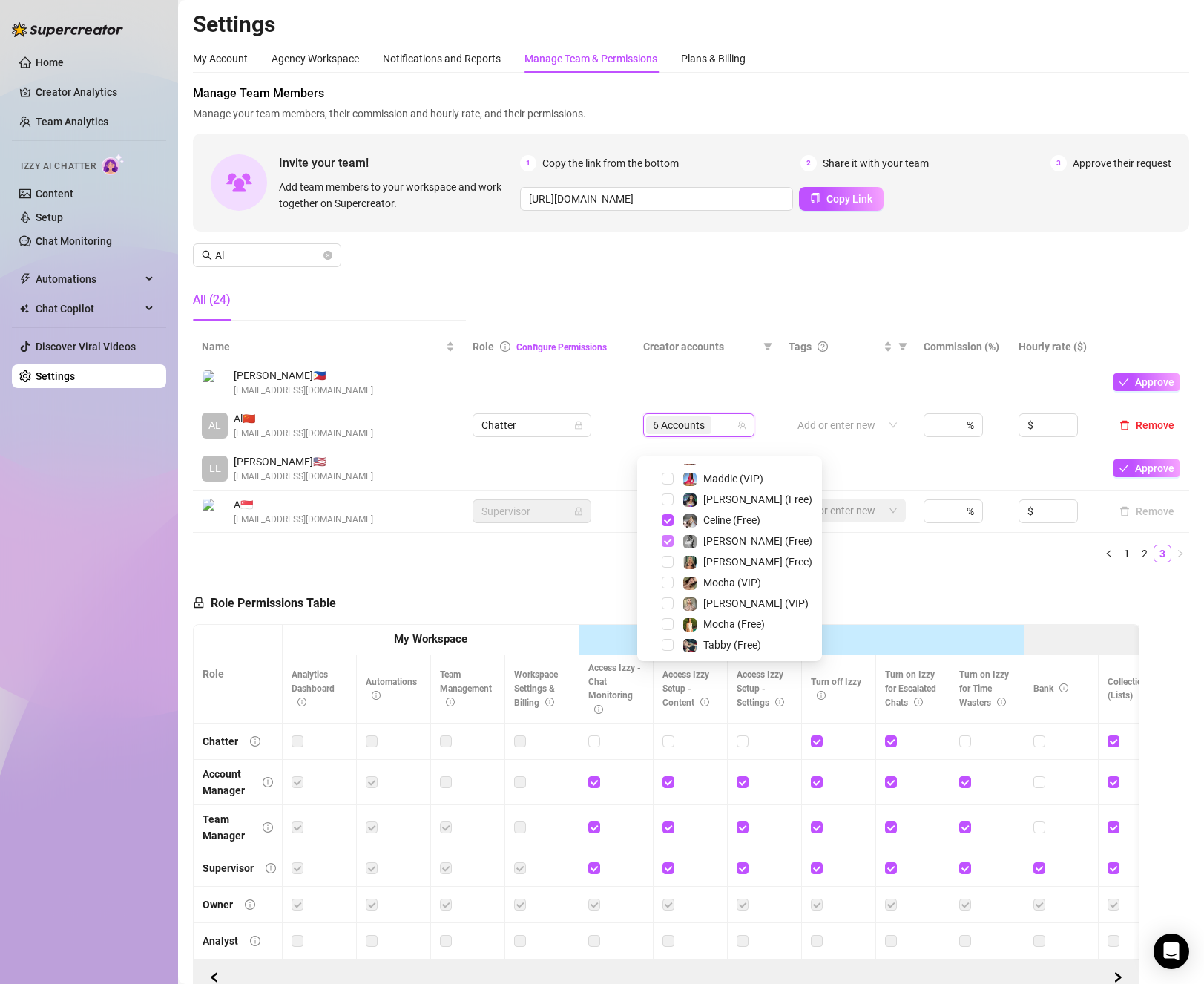
click at [664, 538] on span "Select tree node" at bounding box center [667, 540] width 12 height 12
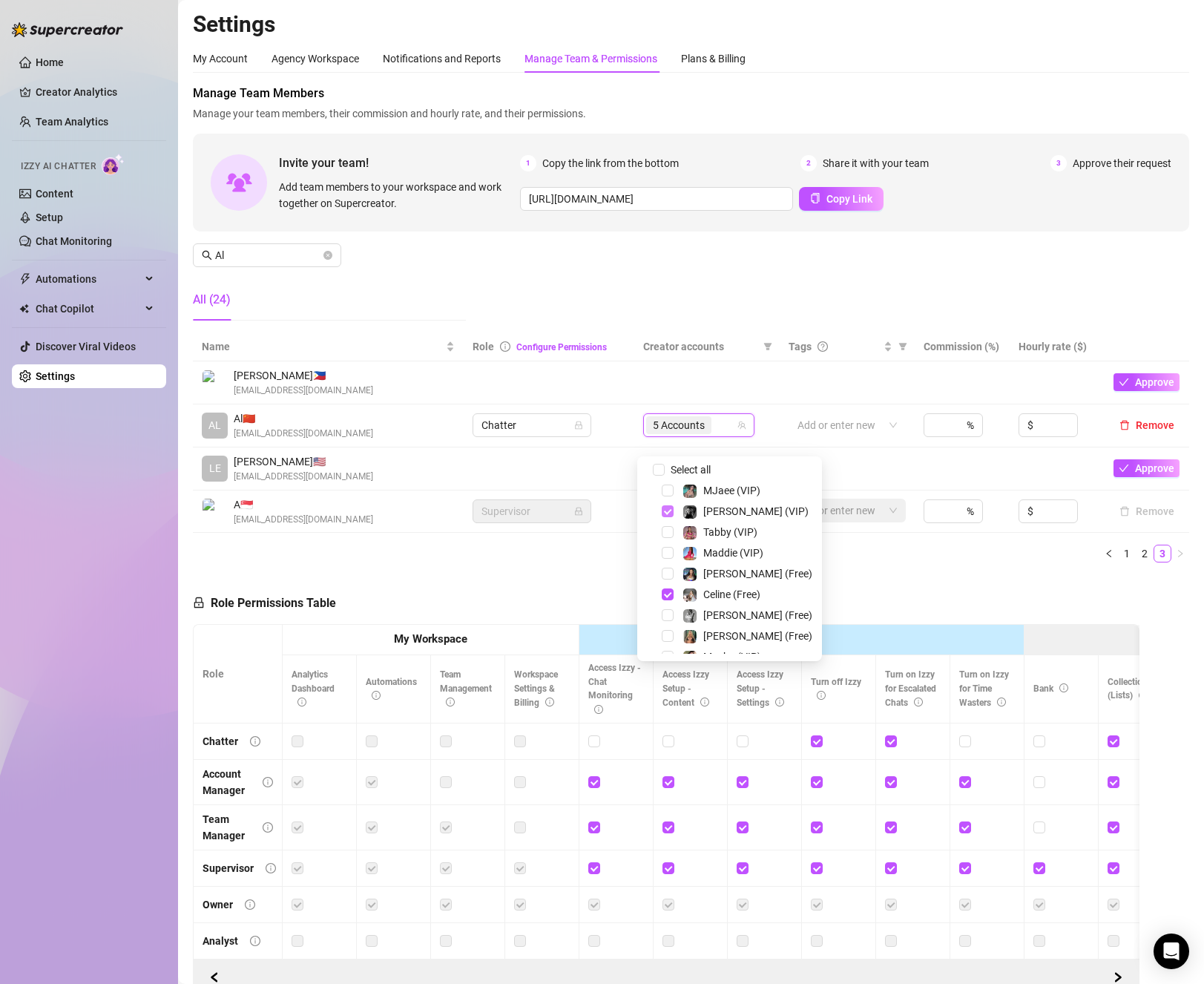
click at [668, 508] on span "Select tree node" at bounding box center [667, 511] width 12 height 12
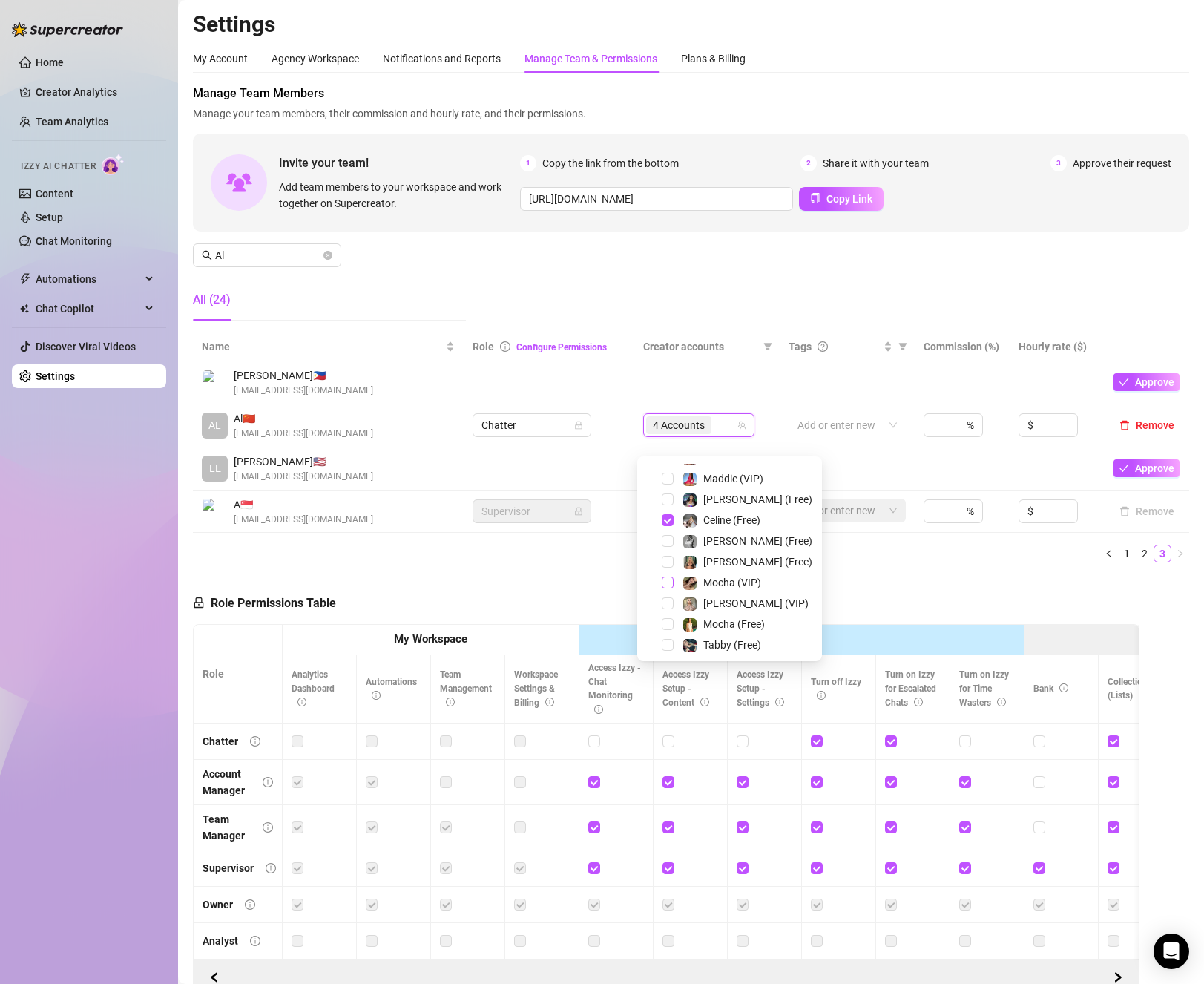
click at [664, 580] on span "Select tree node" at bounding box center [667, 582] width 12 height 12
click at [668, 619] on span "Select tree node" at bounding box center [667, 624] width 12 height 12
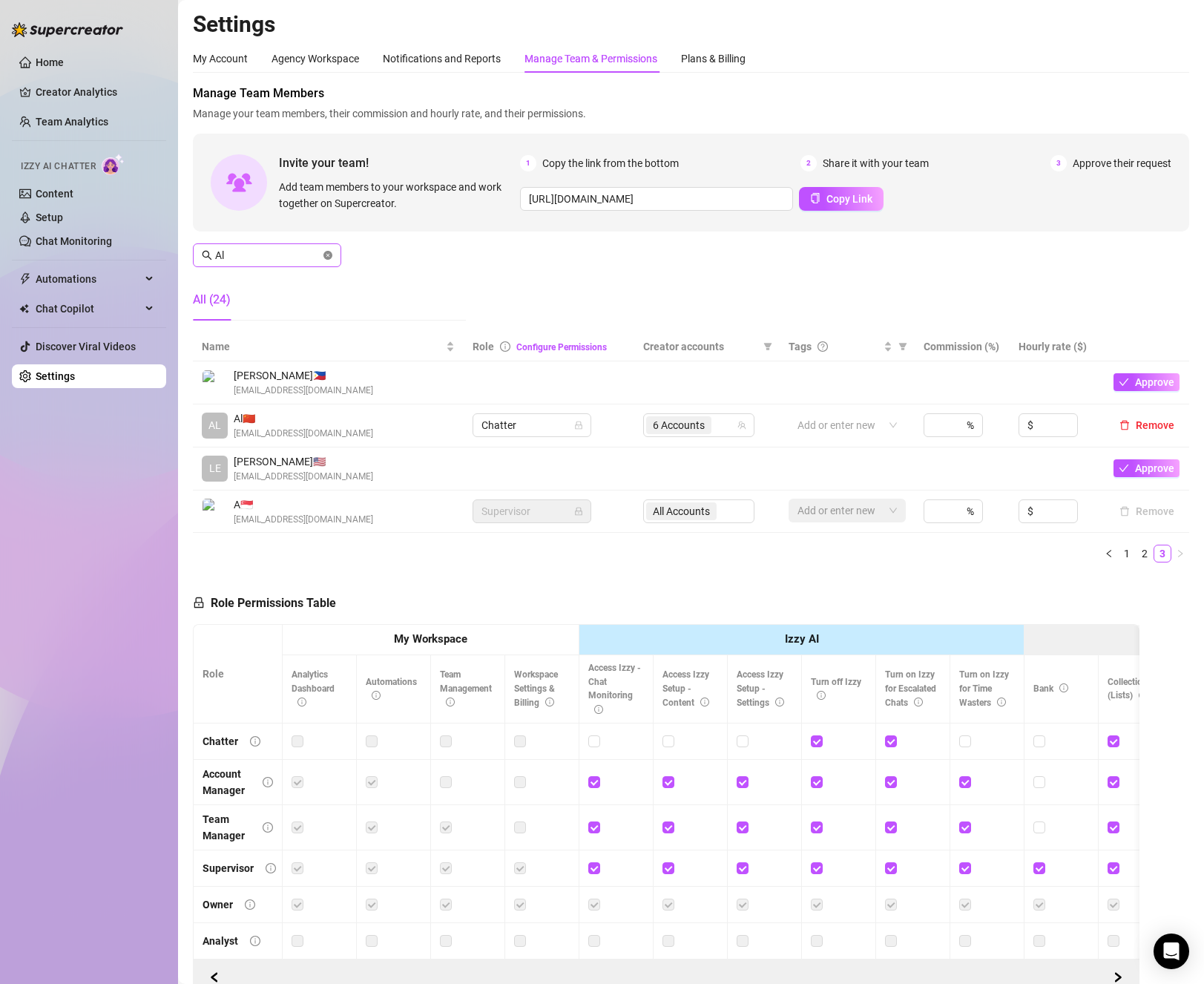
click at [326, 251] on icon "close-circle" at bounding box center [327, 255] width 8 height 8
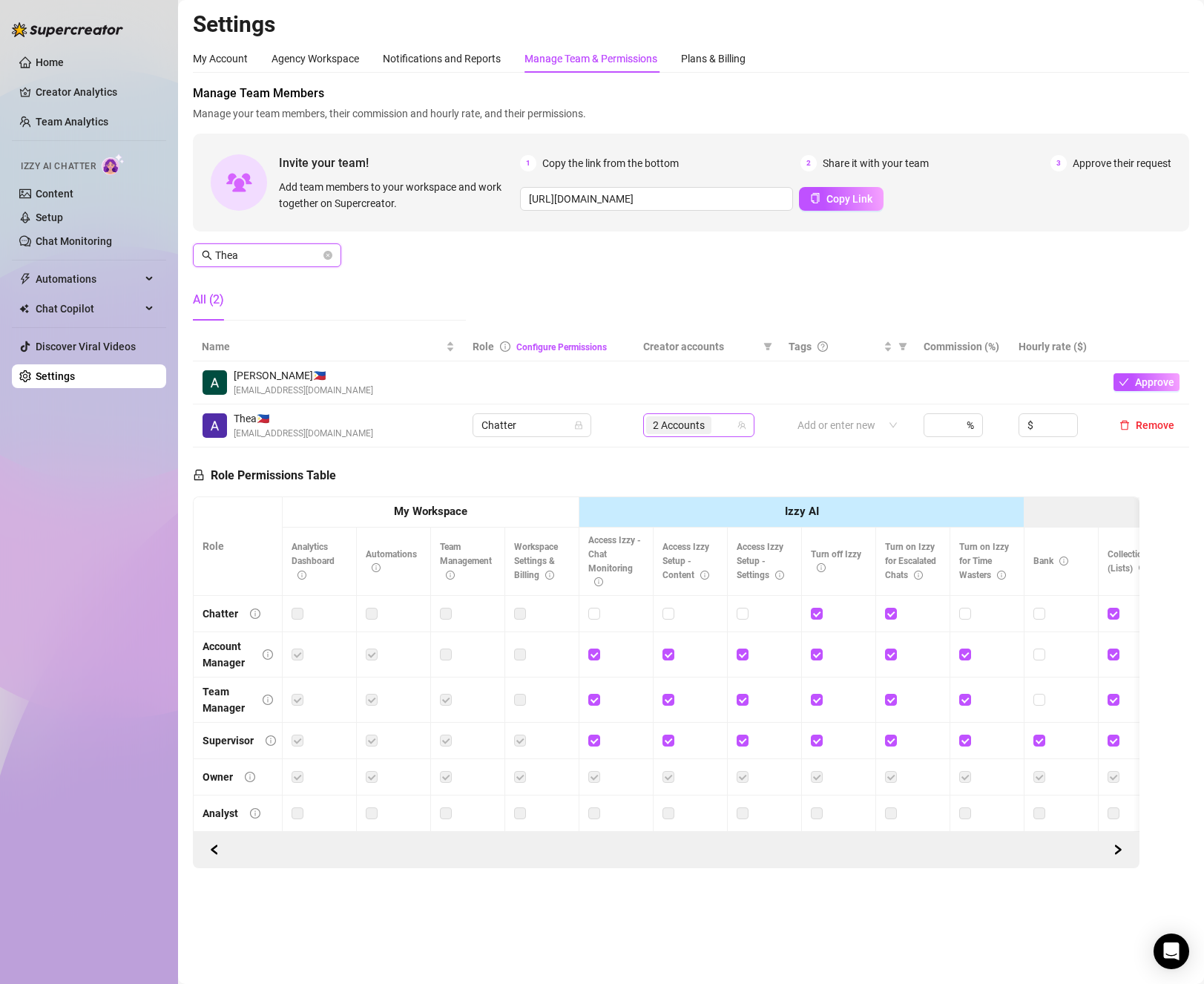
click at [714, 428] on div "2 Accounts" at bounding box center [680, 425] width 69 height 21
type input "Thea"
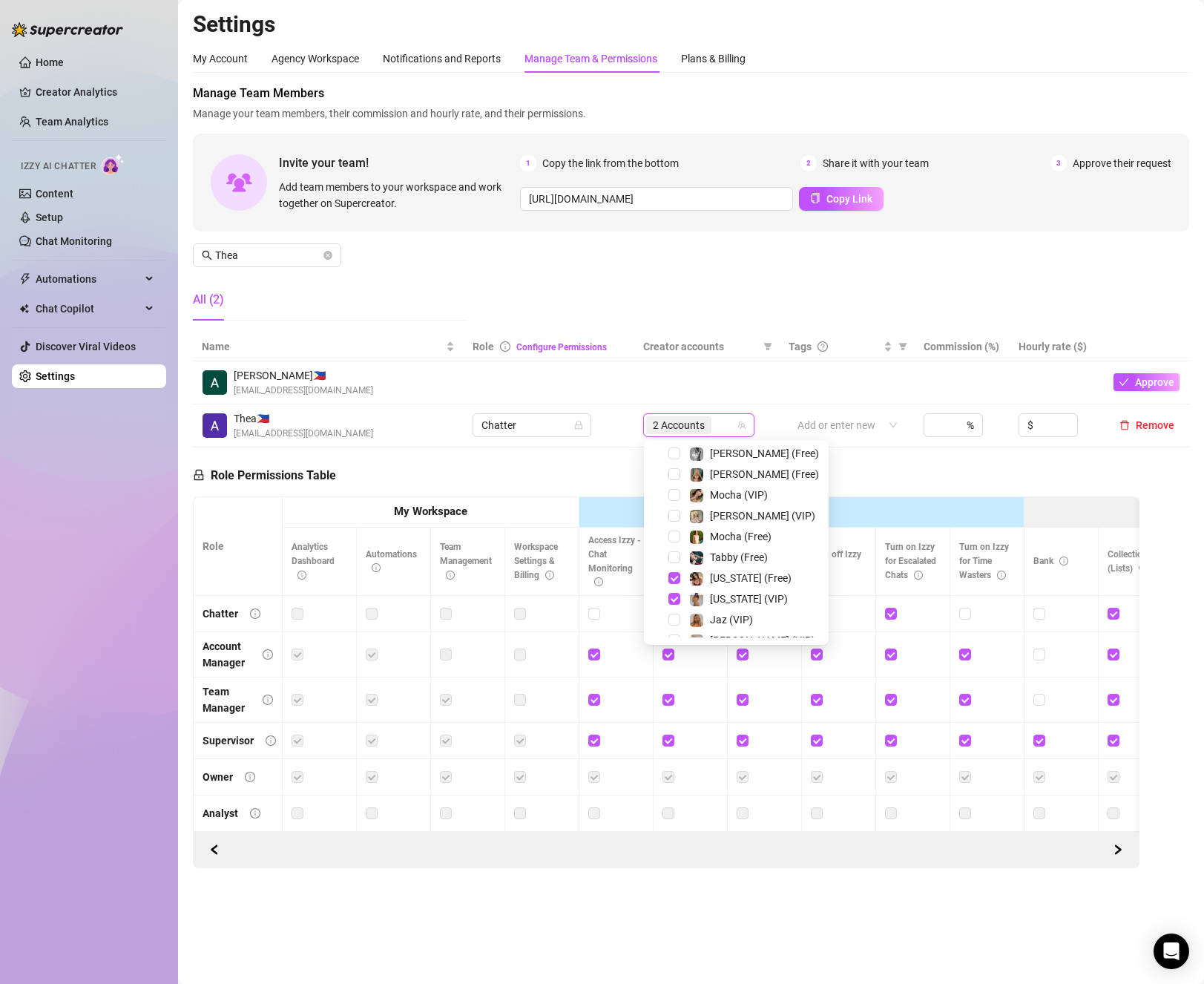
scroll to position [223, 0]
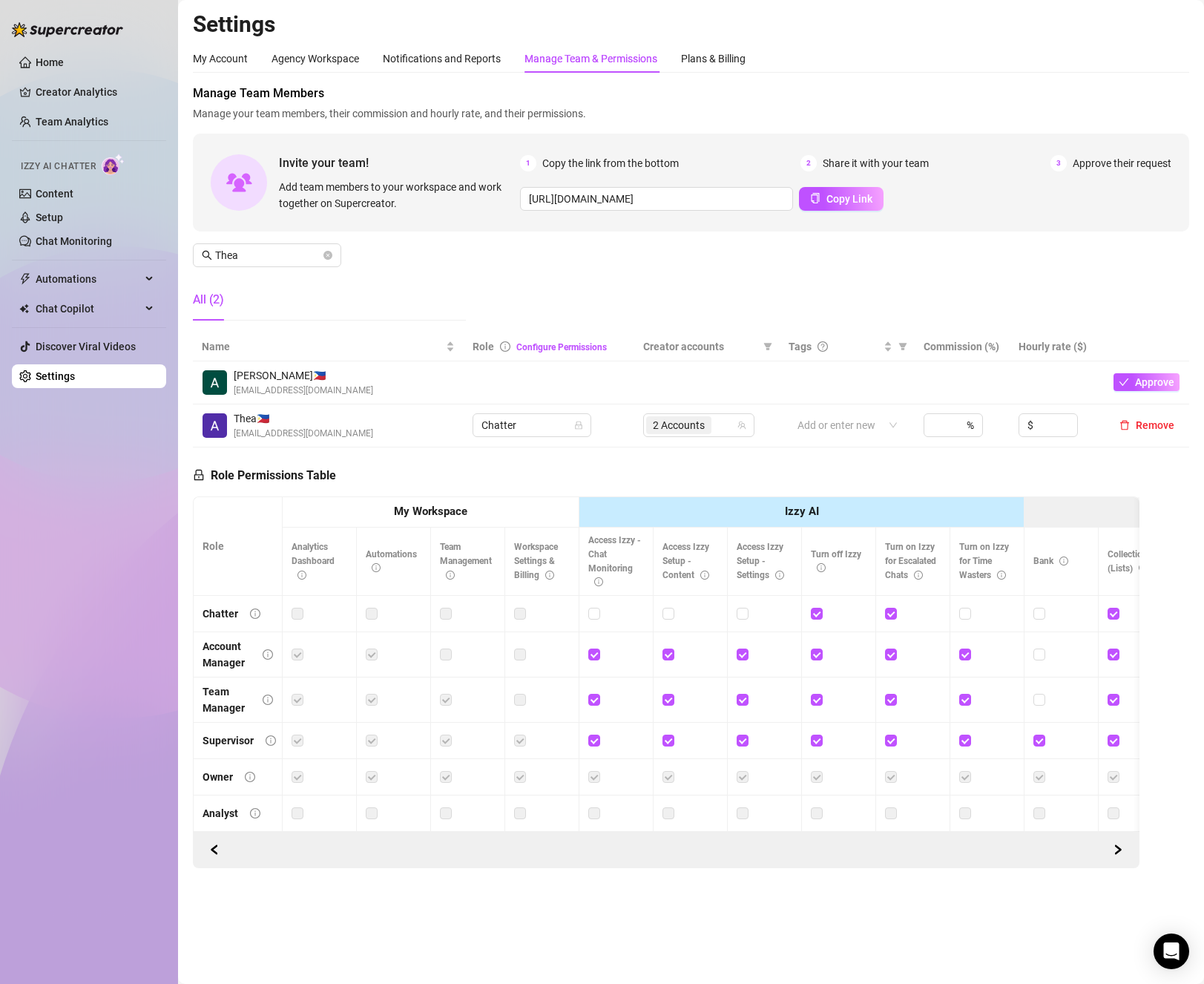
click at [907, 474] on div "Role Permissions Table Role My Workspace Izzy AI OnlyFans Side Menu OnlyFans Ch…" at bounding box center [665, 658] width 946 height 421
click at [326, 256] on icon "close-circle" at bounding box center [327, 255] width 8 height 8
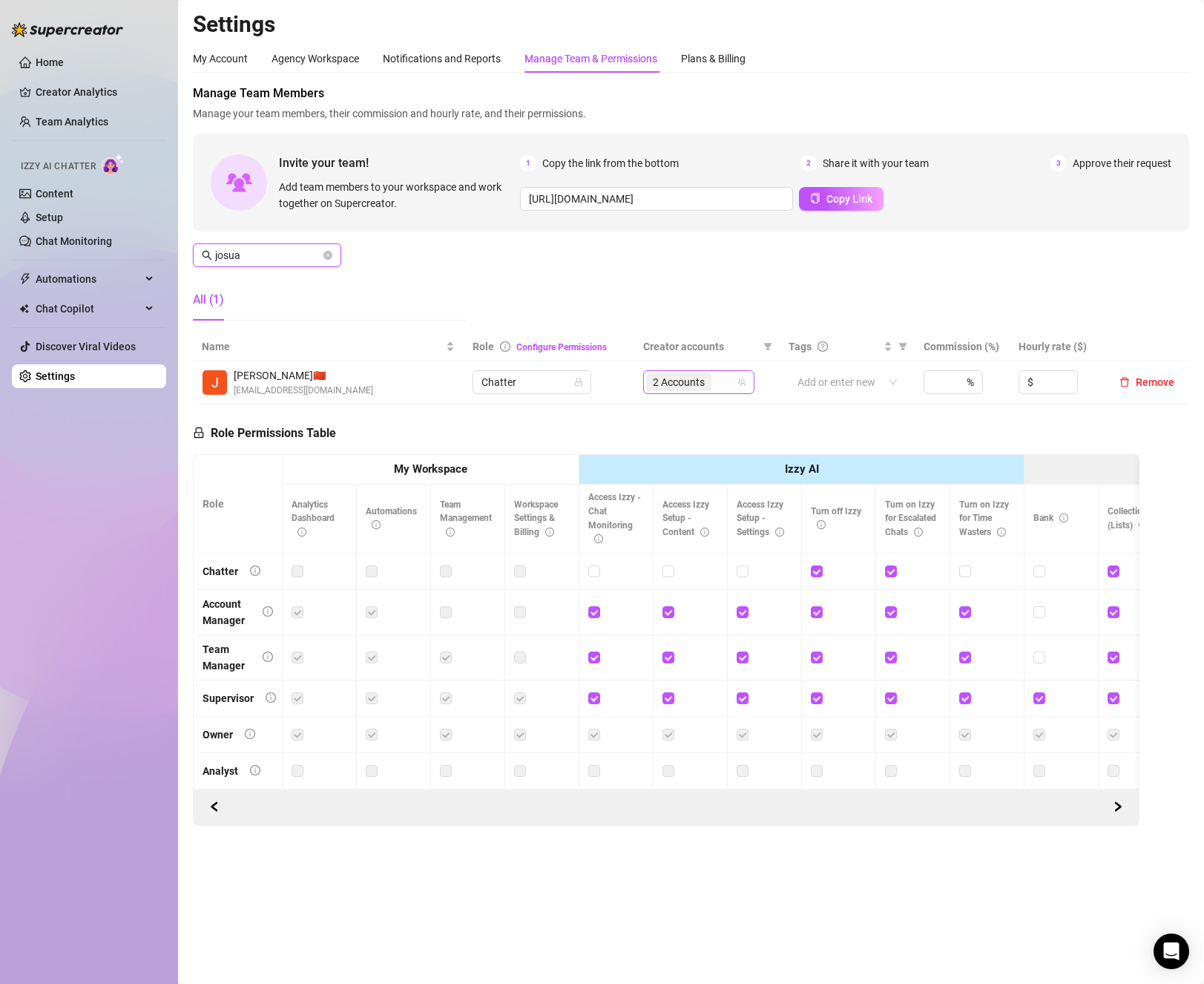
click at [711, 387] on span "2 Accounts" at bounding box center [679, 382] width 65 height 18
type input "josua"
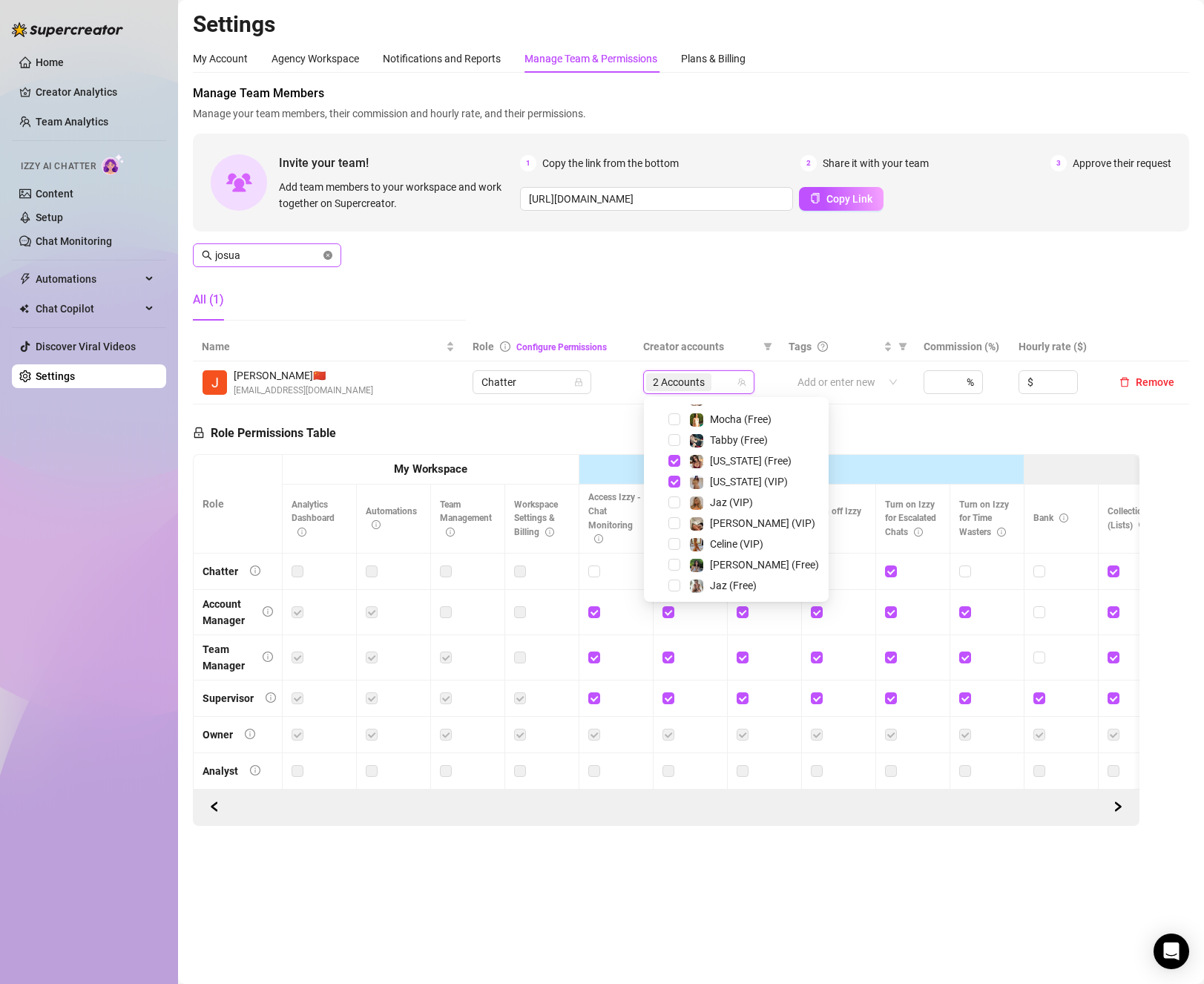
click at [330, 258] on icon "close-circle" at bounding box center [327, 255] width 8 height 8
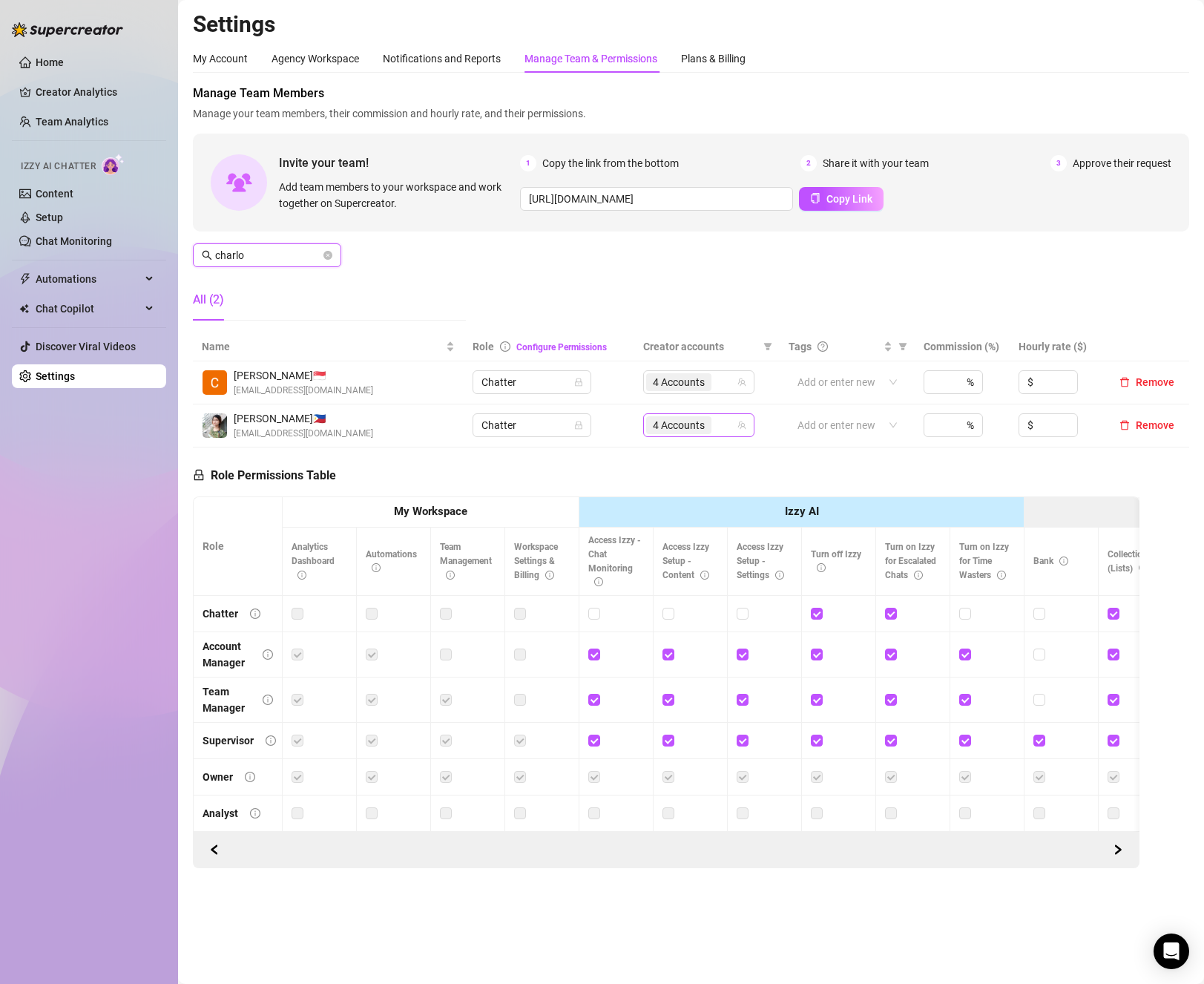
click at [721, 426] on div "4 Accounts" at bounding box center [692, 425] width 90 height 21
type input "charlo"
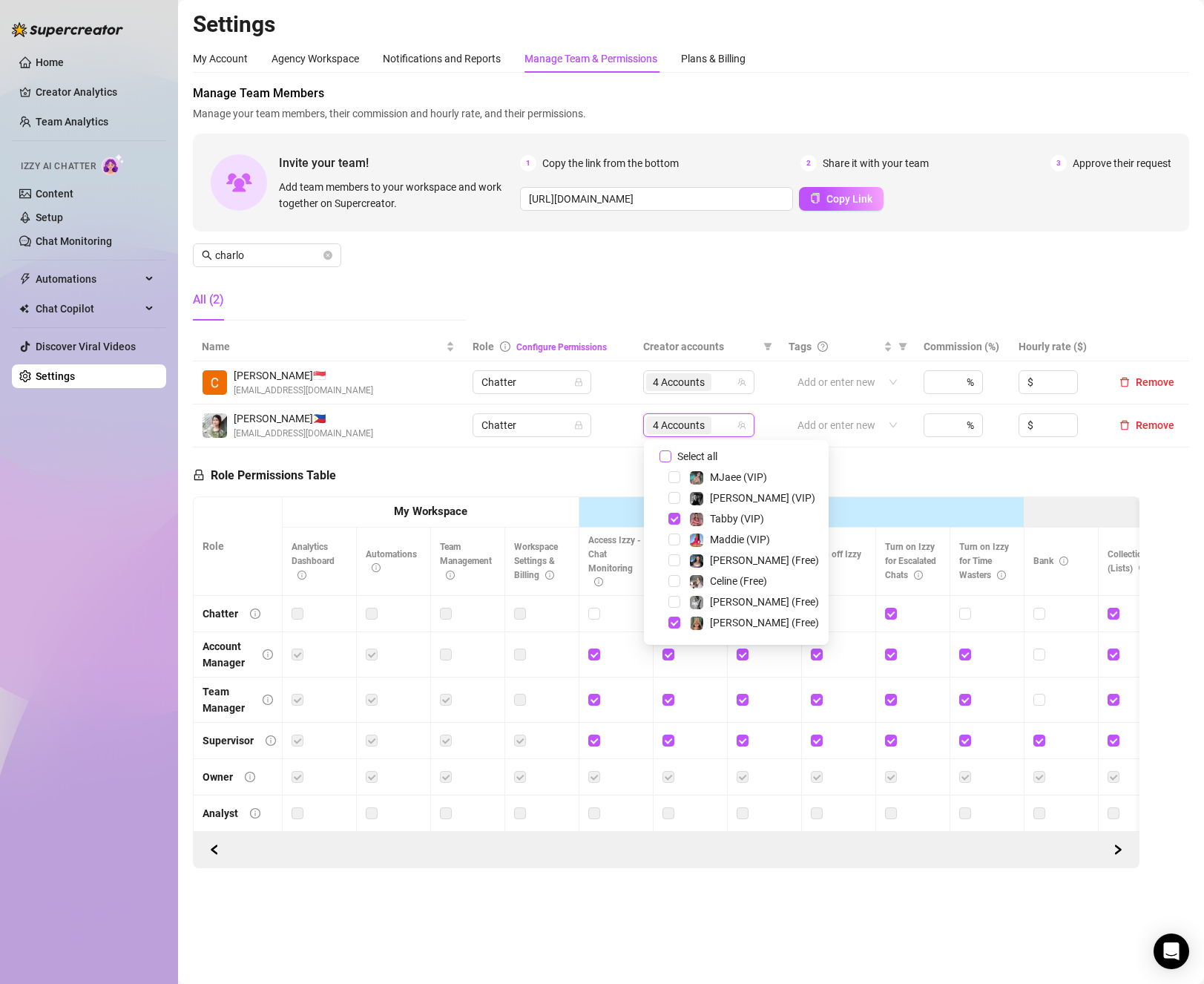
click at [671, 453] on input "Select all" at bounding box center [665, 456] width 12 height 12
checkbox input "false"
drag, startPoint x: 675, startPoint y: 496, endPoint x: 673, endPoint y: 506, distance: 10.2
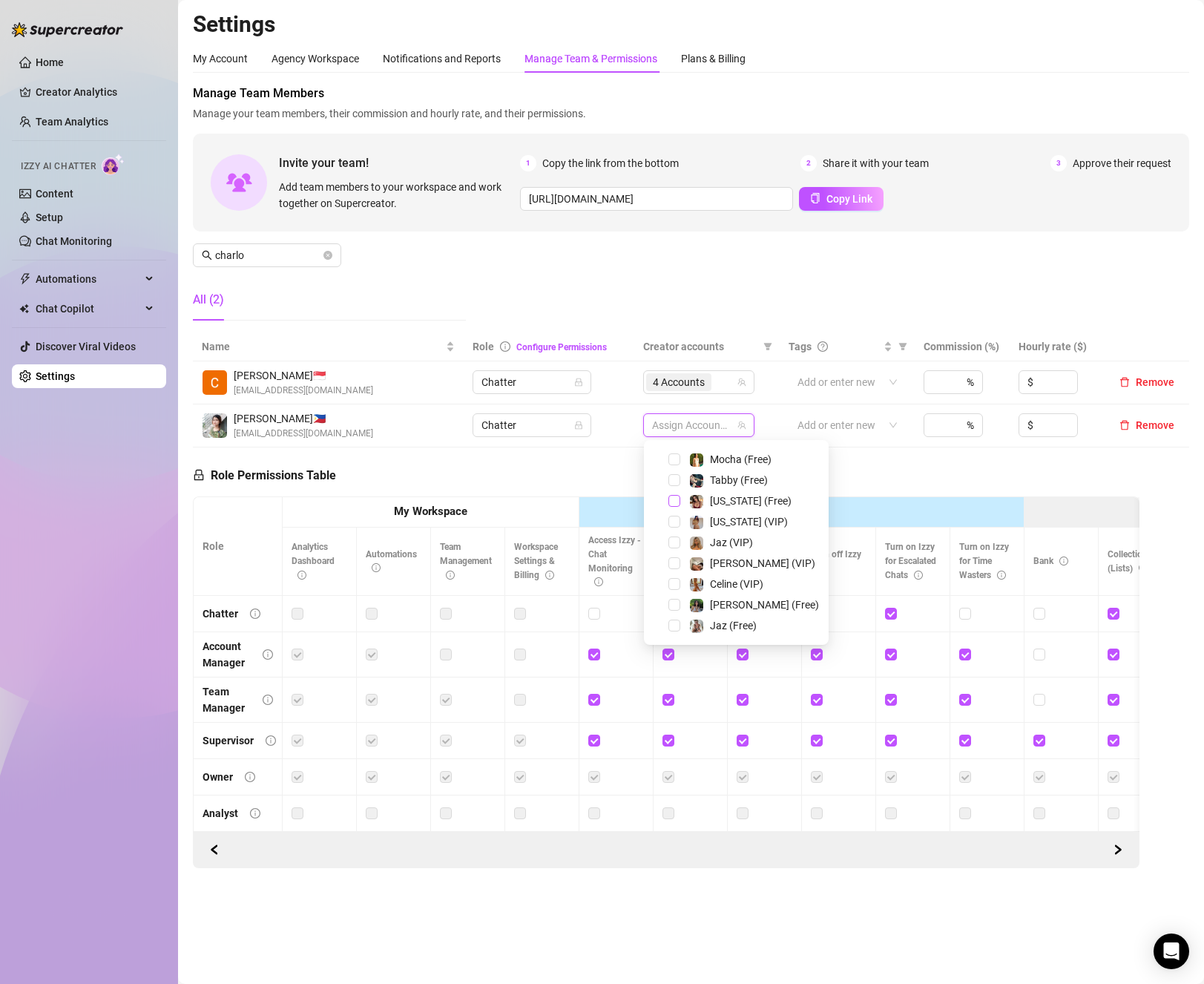
click at [674, 496] on span "Select tree node" at bounding box center [674, 501] width 12 height 12
click at [674, 517] on span "Select tree node" at bounding box center [674, 522] width 12 height 12
click at [912, 471] on div "Role Permissions Table Role My Workspace Izzy AI OnlyFans Side Menu OnlyFans Ch…" at bounding box center [665, 658] width 946 height 421
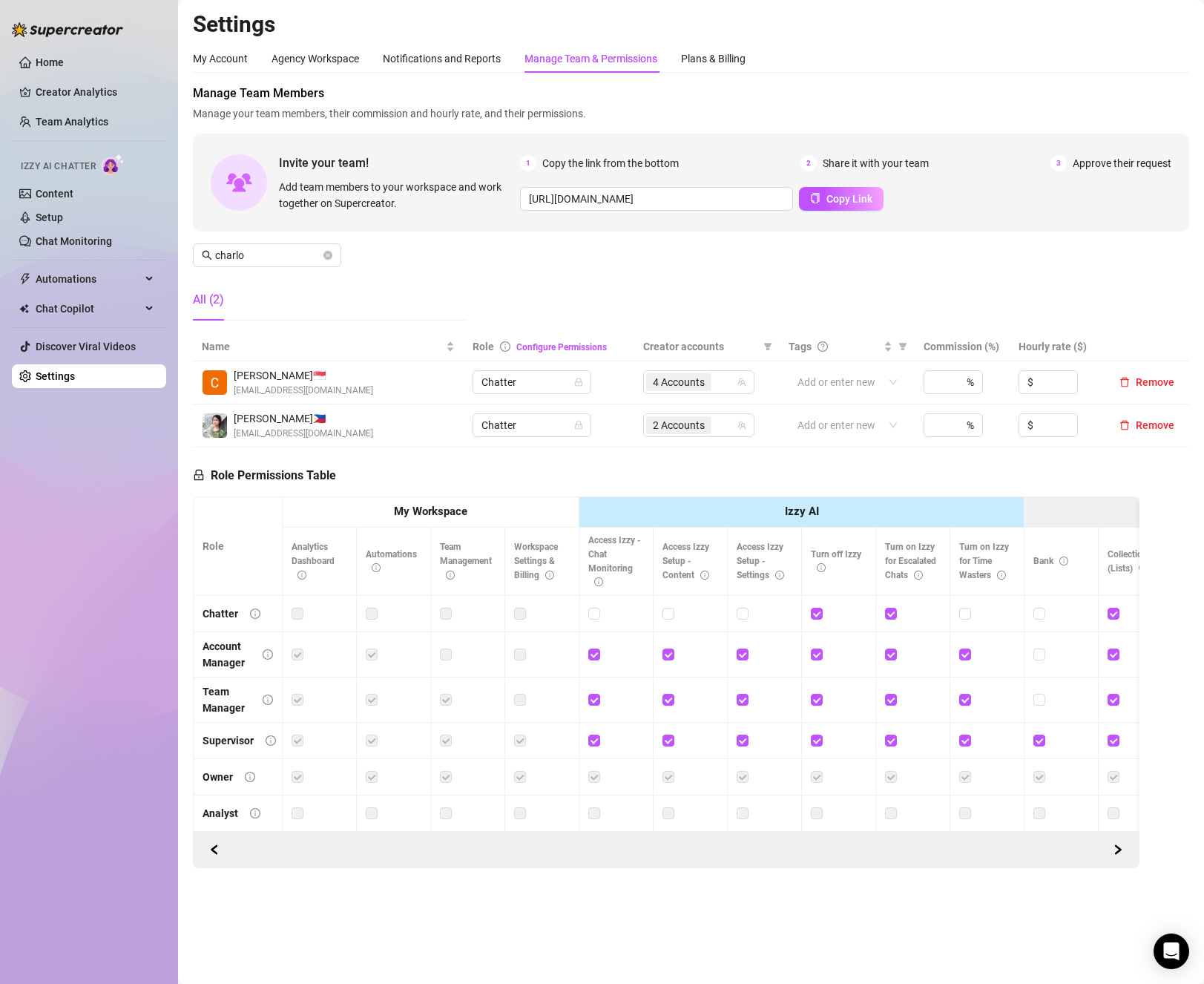
click at [949, 240] on div "Manage Team Members Manage your team members, their commission and hourly rate,…" at bounding box center [691, 209] width 996 height 248
click at [333, 253] on span "charlo" at bounding box center [267, 255] width 149 height 23
click at [328, 256] on icon "close-circle" at bounding box center [327, 255] width 8 height 8
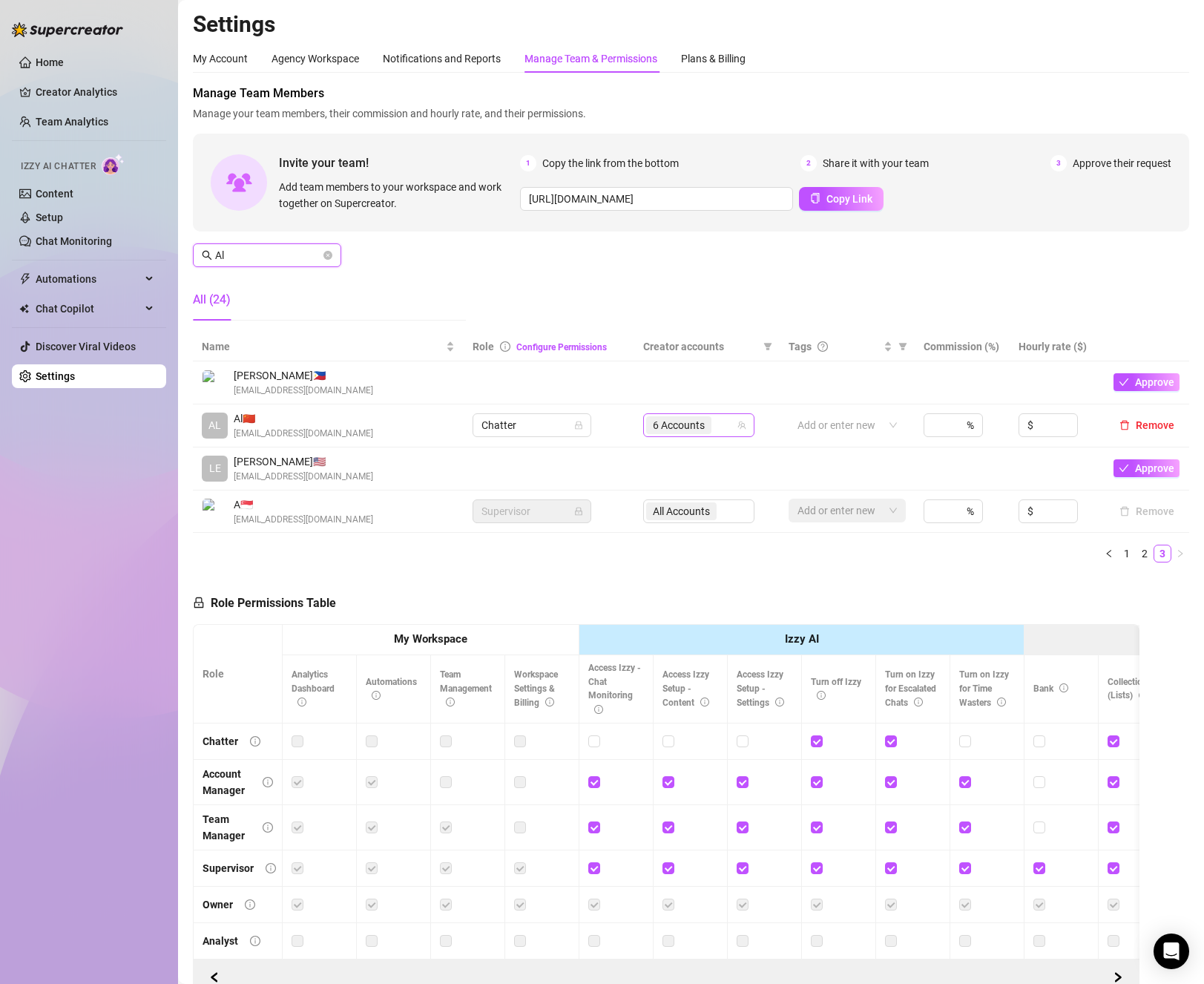
click at [703, 434] on span "6 Accounts" at bounding box center [679, 425] width 65 height 18
type input "Al"
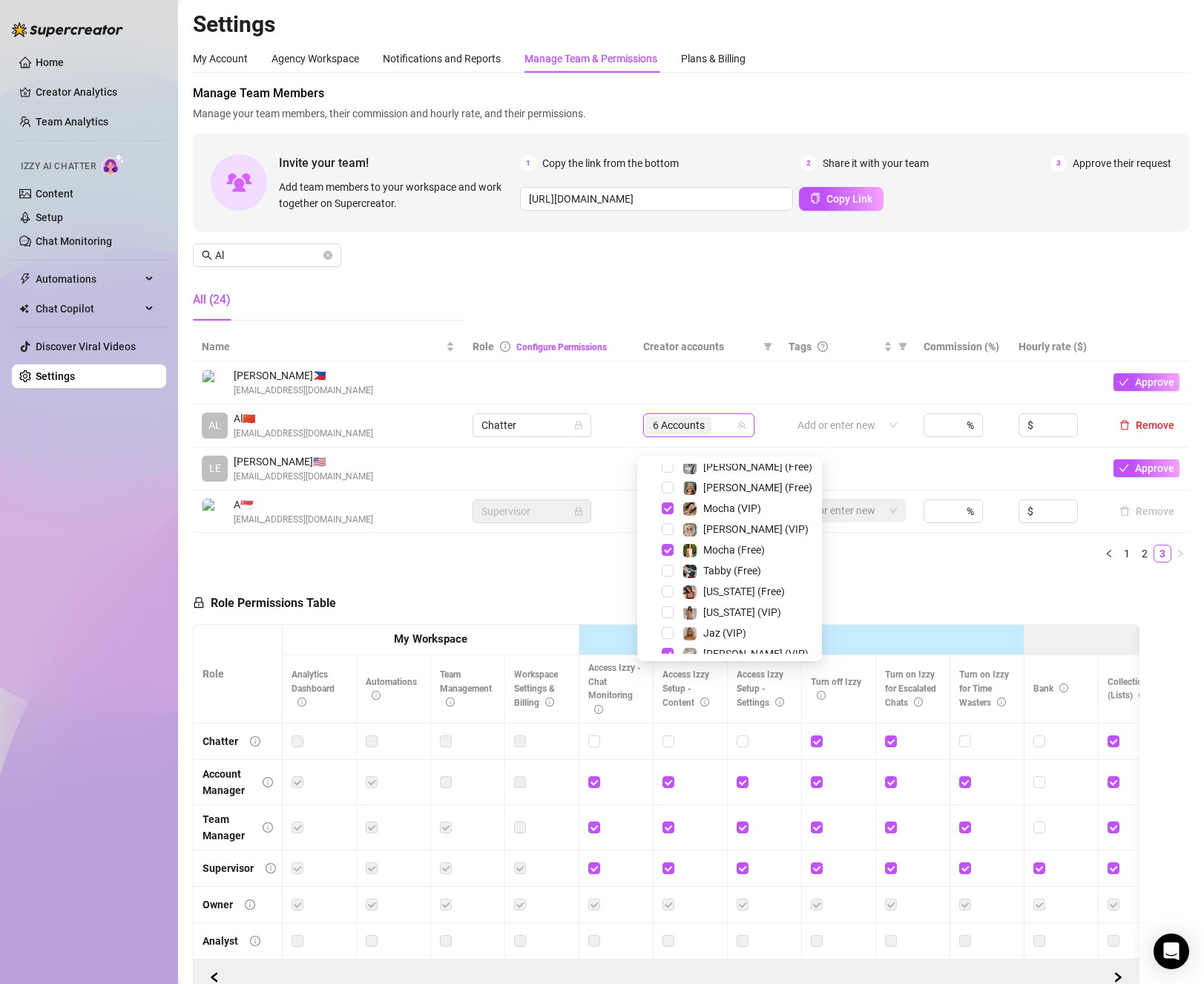
scroll to position [77, 0]
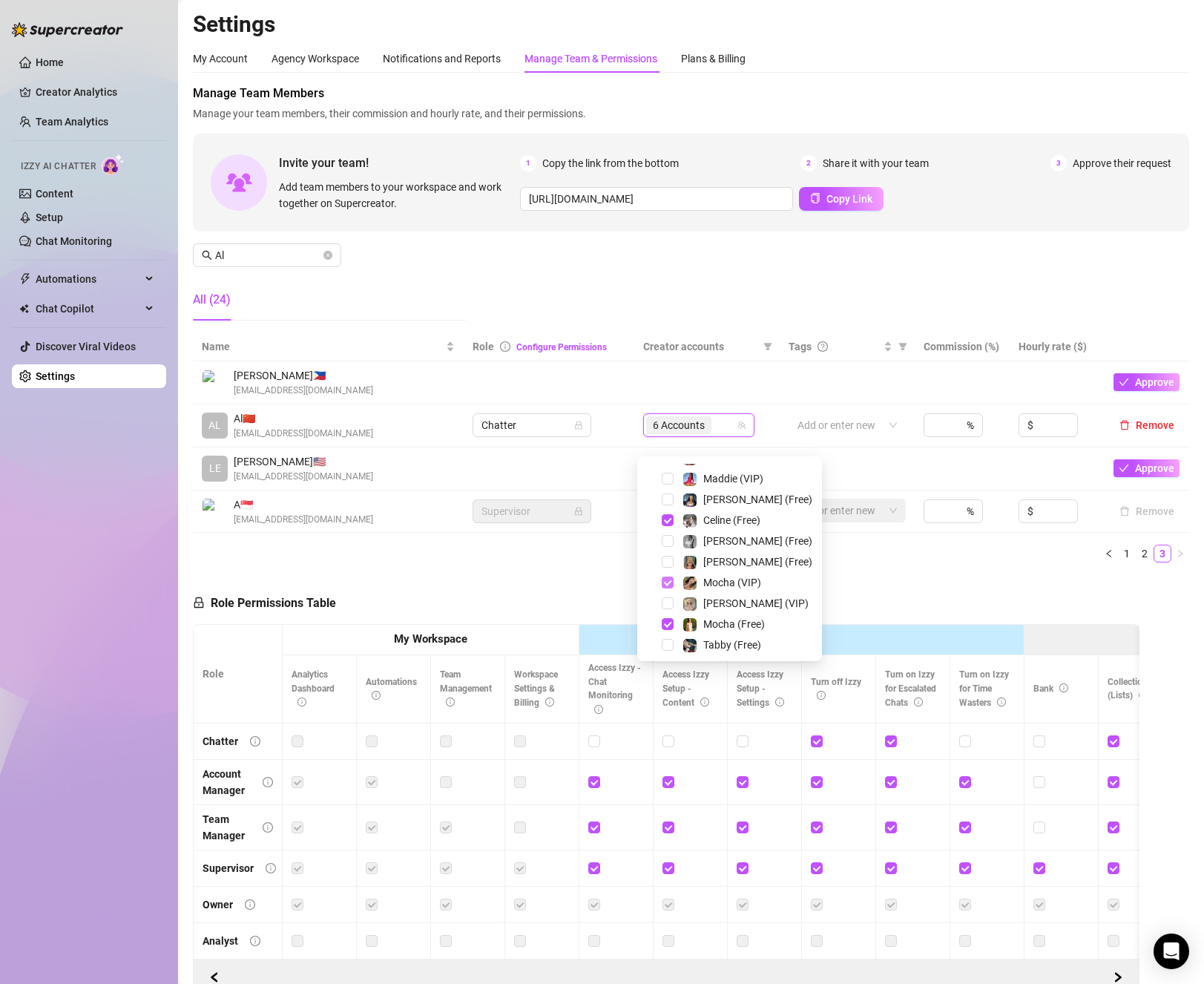
click at [665, 580] on span "Select tree node" at bounding box center [667, 582] width 12 height 12
click at [668, 624] on span "Select tree node" at bounding box center [667, 624] width 12 height 12
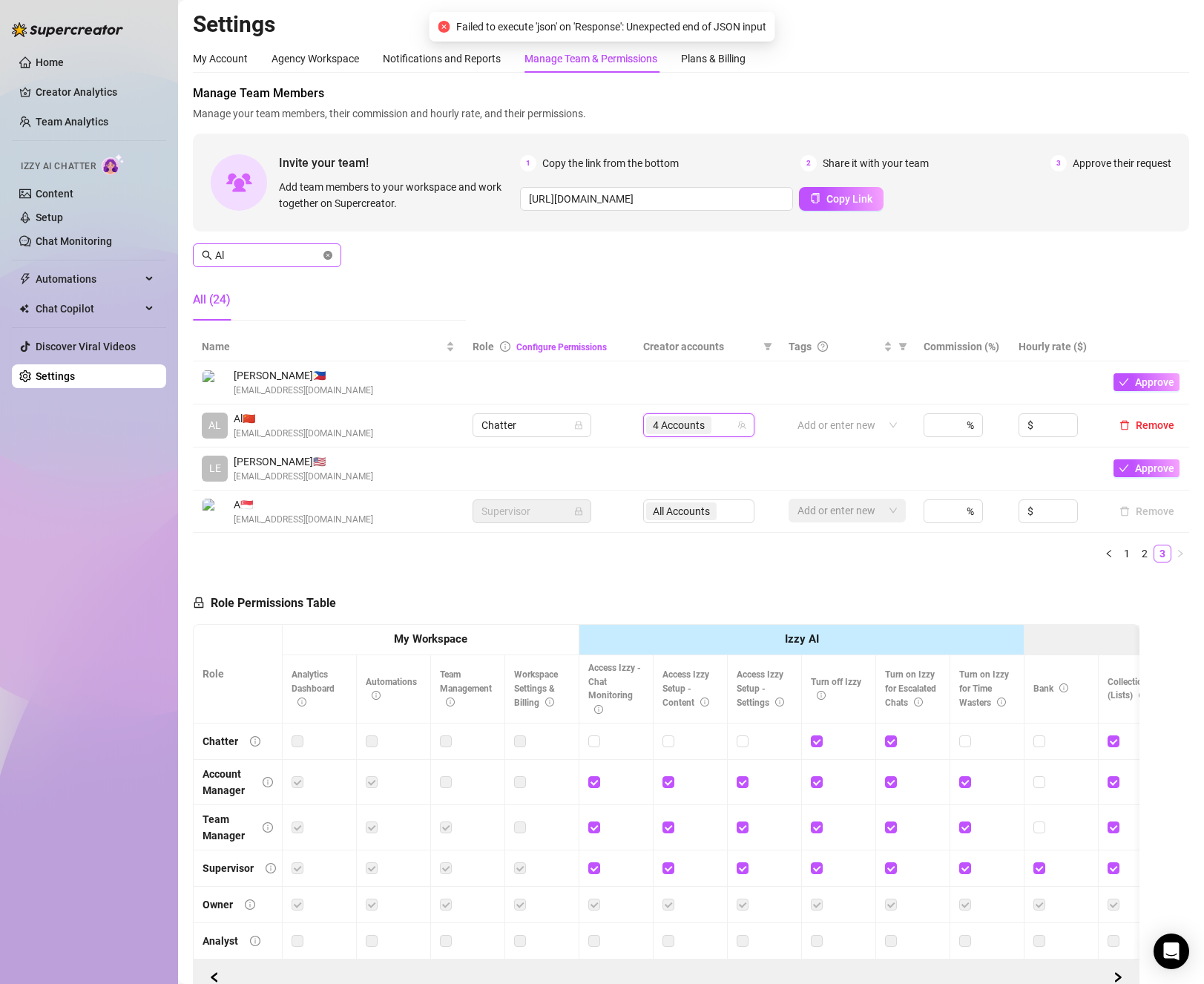
click at [328, 258] on icon "close-circle" at bounding box center [327, 255] width 8 height 8
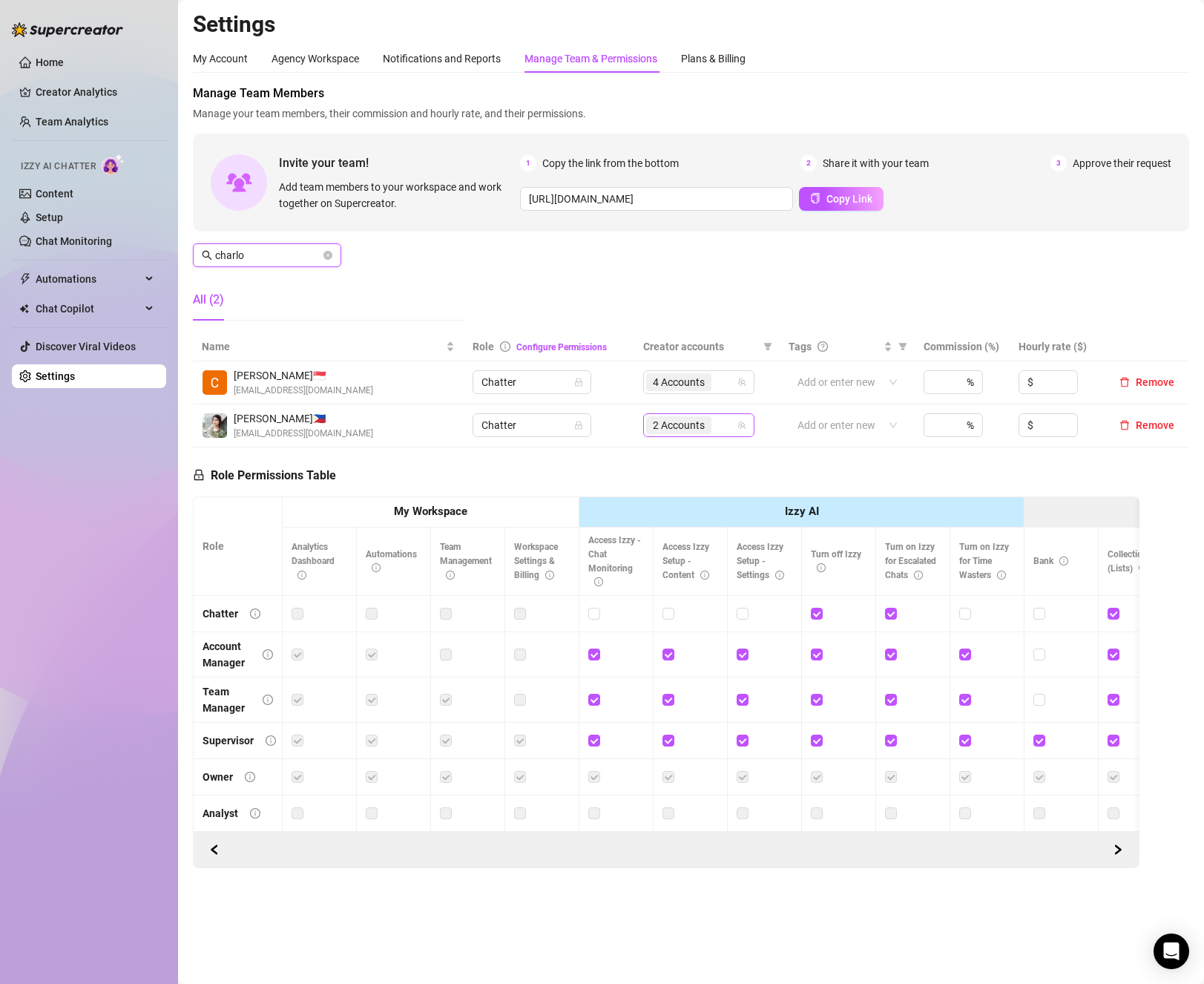
click at [741, 426] on icon "team" at bounding box center [742, 425] width 8 height 8
click at [728, 426] on div "2 Accounts" at bounding box center [692, 425] width 90 height 21
type input "charlo"
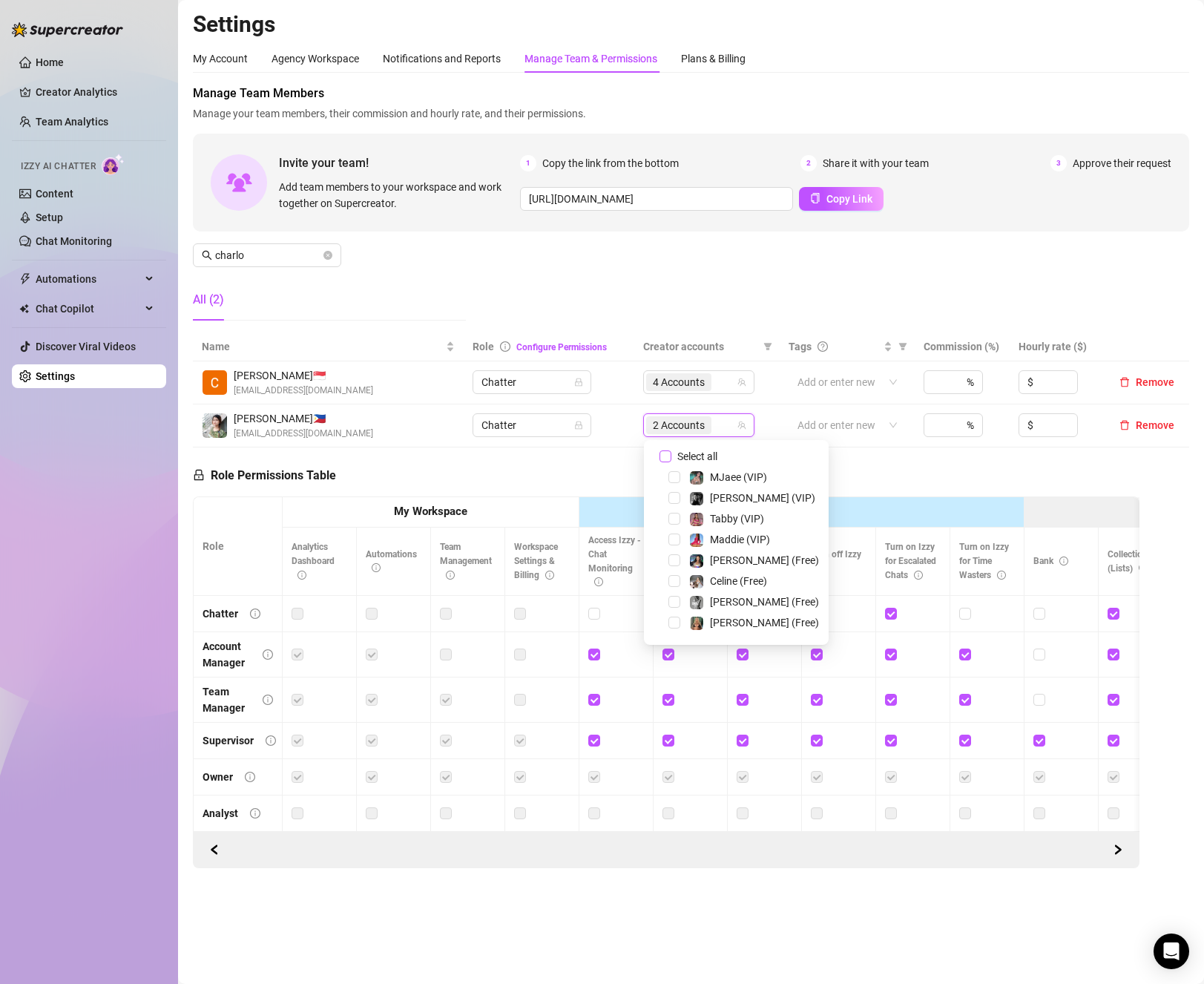
click at [698, 459] on span "Select all" at bounding box center [697, 456] width 52 height 16
click at [672, 459] on input "Select all" at bounding box center [665, 456] width 12 height 12
click at [698, 459] on span "Select all" at bounding box center [697, 456] width 52 height 16
click at [672, 459] on input "Select all" at bounding box center [665, 456] width 12 height 12
checkbox input "false"
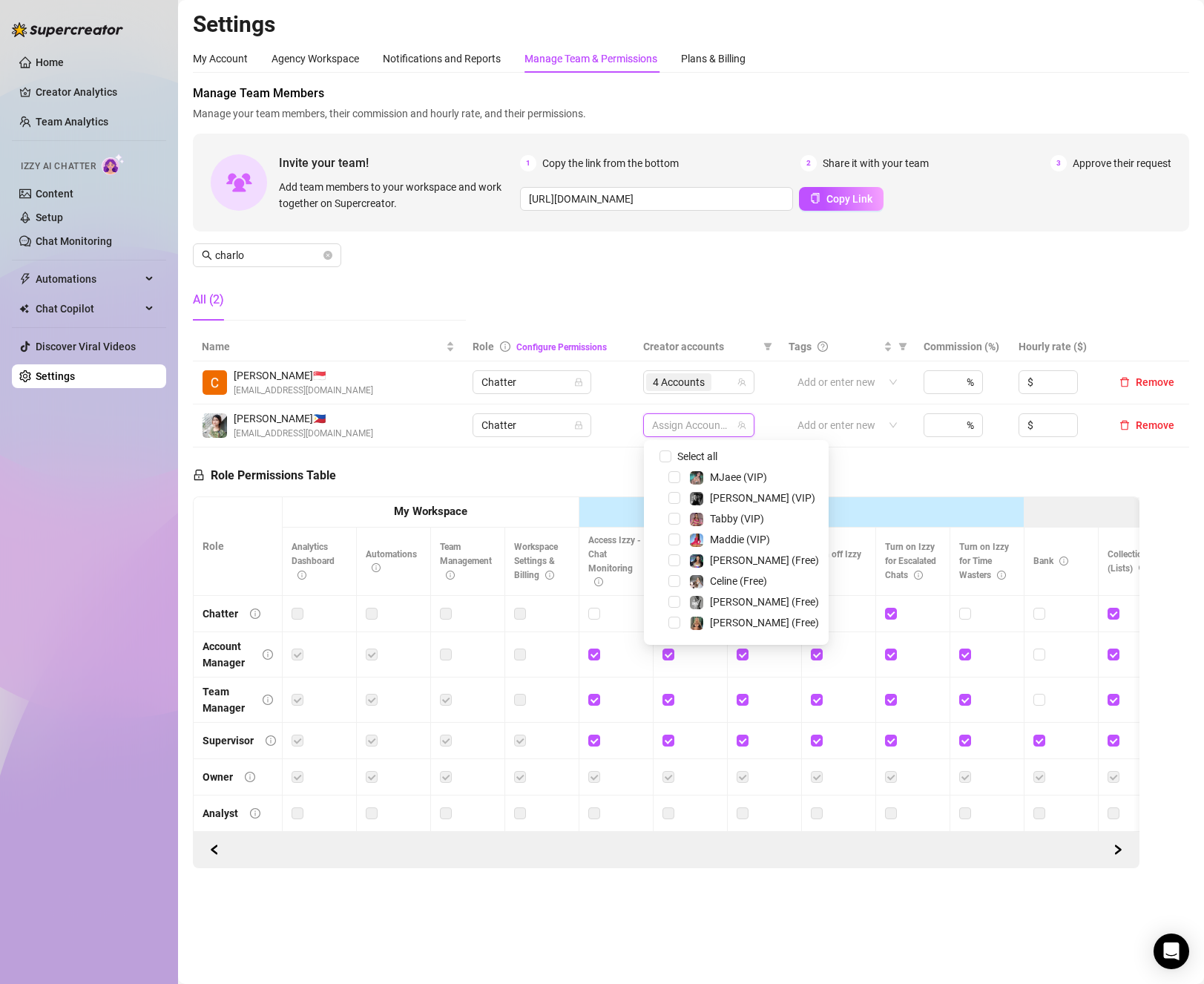
scroll to position [148, 0]
click at [668, 538] on span "Select tree node" at bounding box center [674, 537] width 12 height 12
click at [668, 523] on div "Ellie (VIP)" at bounding box center [736, 515] width 178 height 18
click at [672, 499] on span "Select tree node" at bounding box center [674, 494] width 12 height 12
click at [671, 469] on span "Select tree node" at bounding box center [674, 474] width 12 height 12
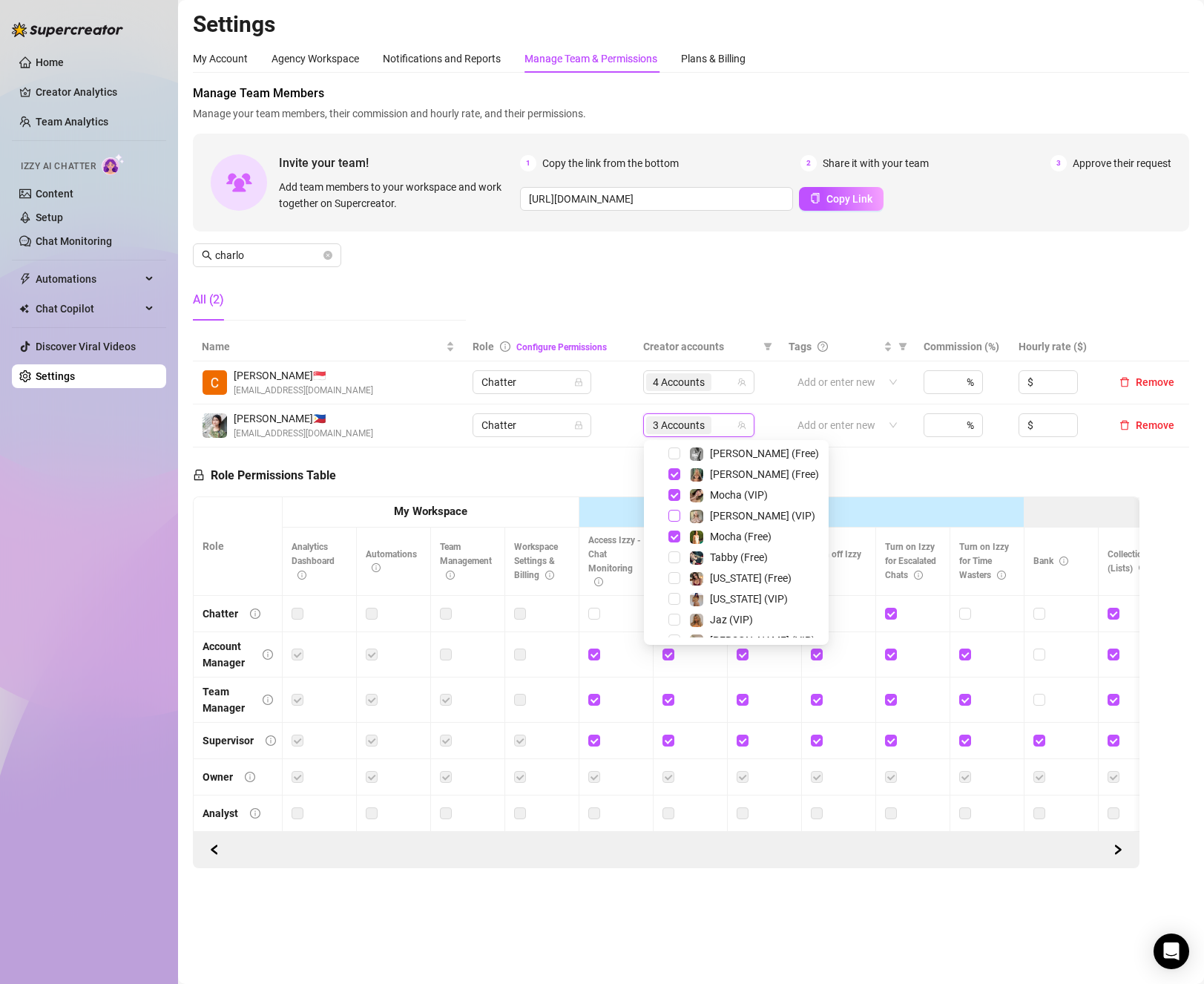
click at [671, 521] on span "Select tree node" at bounding box center [674, 515] width 12 height 12
